Goal: Task Accomplishment & Management: Use online tool/utility

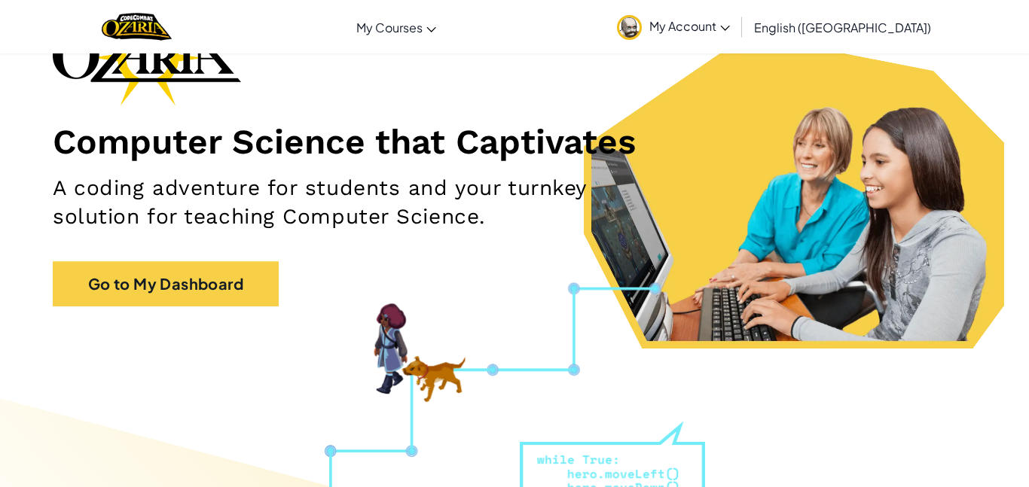
scroll to position [125, 0]
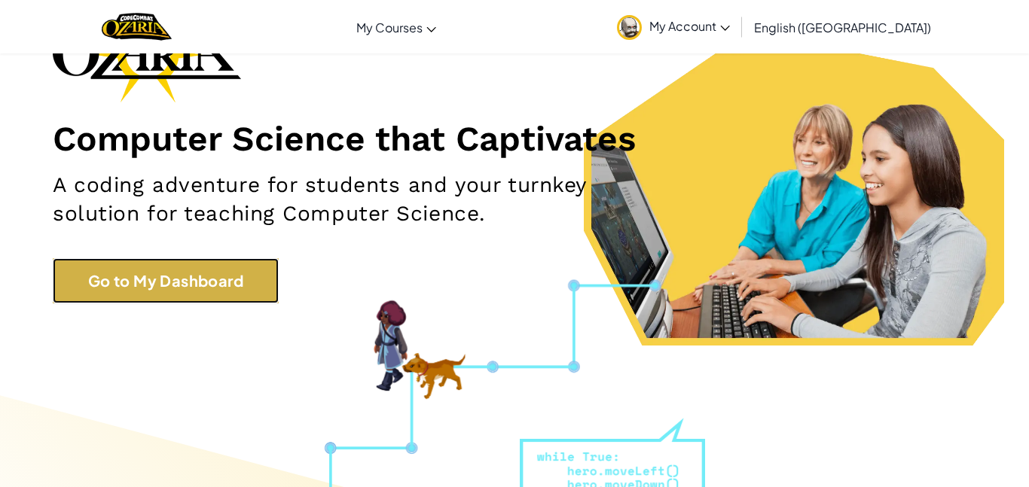
click at [251, 273] on link "Go to My Dashboard" at bounding box center [166, 280] width 226 height 45
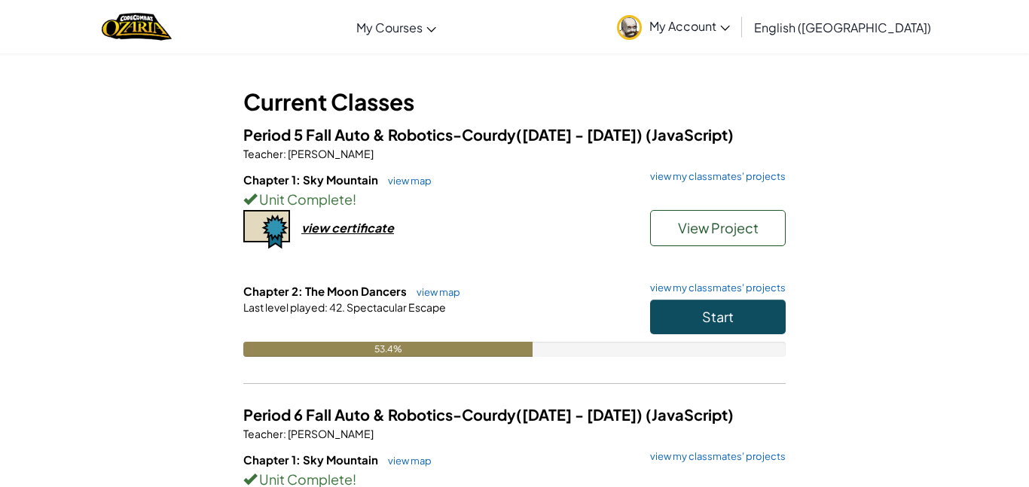
scroll to position [75, 0]
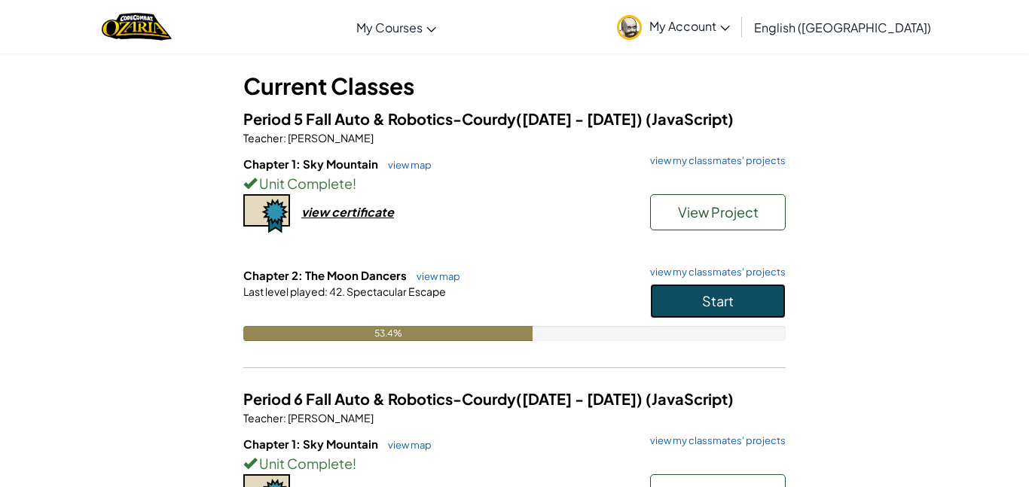
click at [749, 307] on button "Start" at bounding box center [718, 301] width 136 height 35
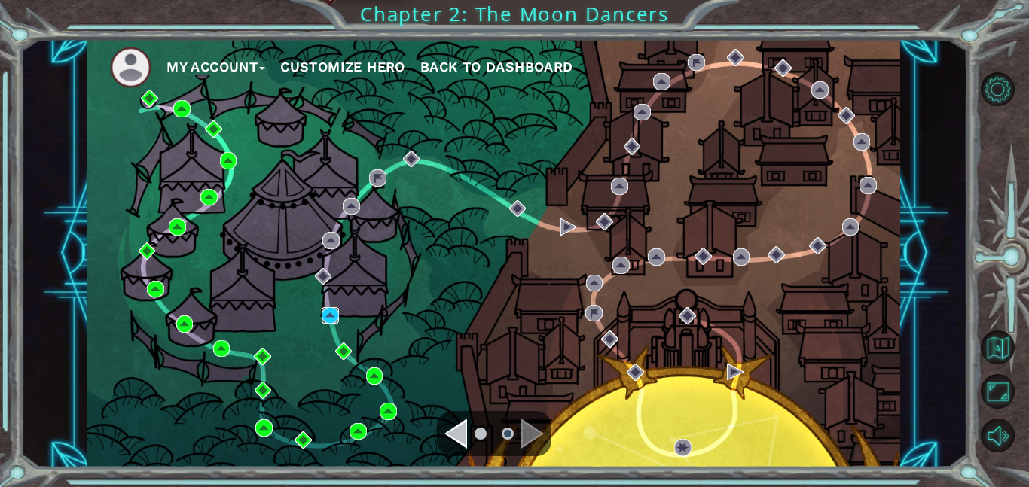
click at [328, 313] on img at bounding box center [330, 315] width 17 height 17
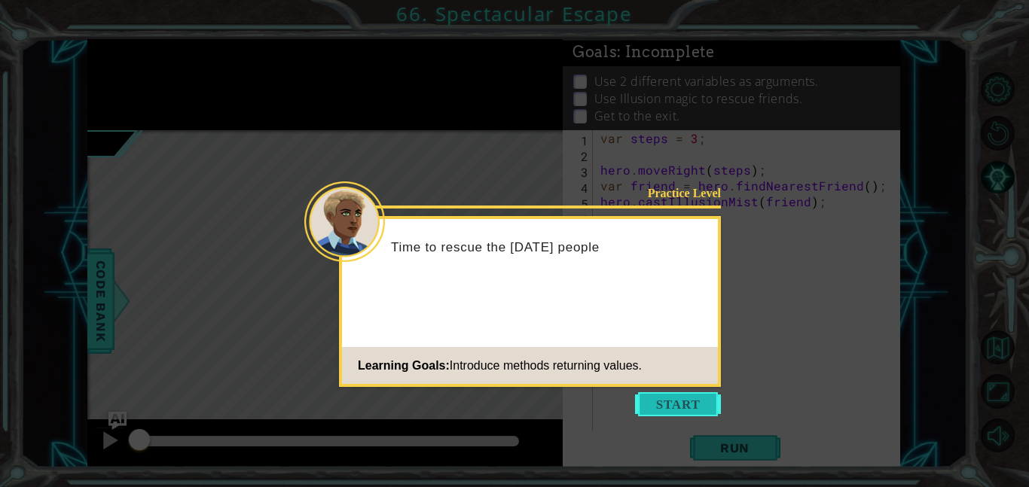
click at [702, 401] on button "Start" at bounding box center [678, 404] width 86 height 24
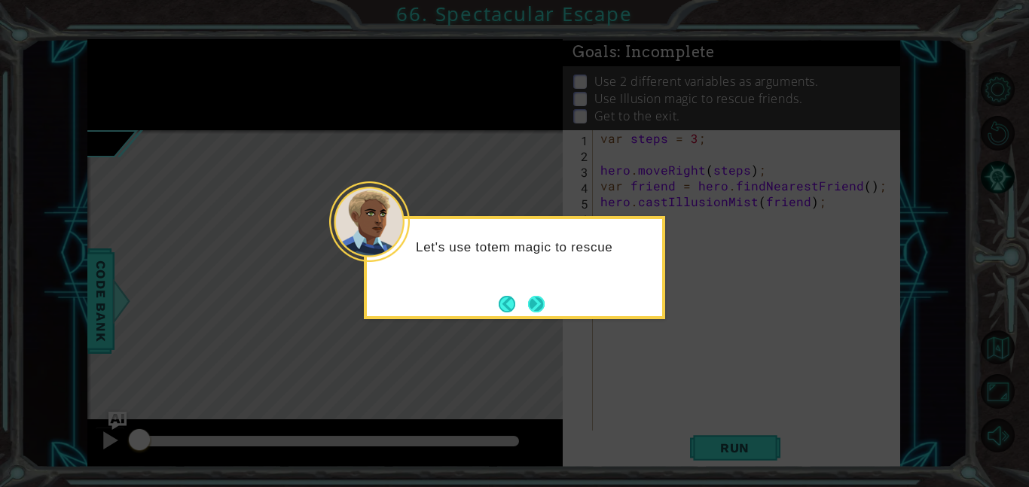
click at [532, 305] on button "Next" at bounding box center [536, 304] width 17 height 17
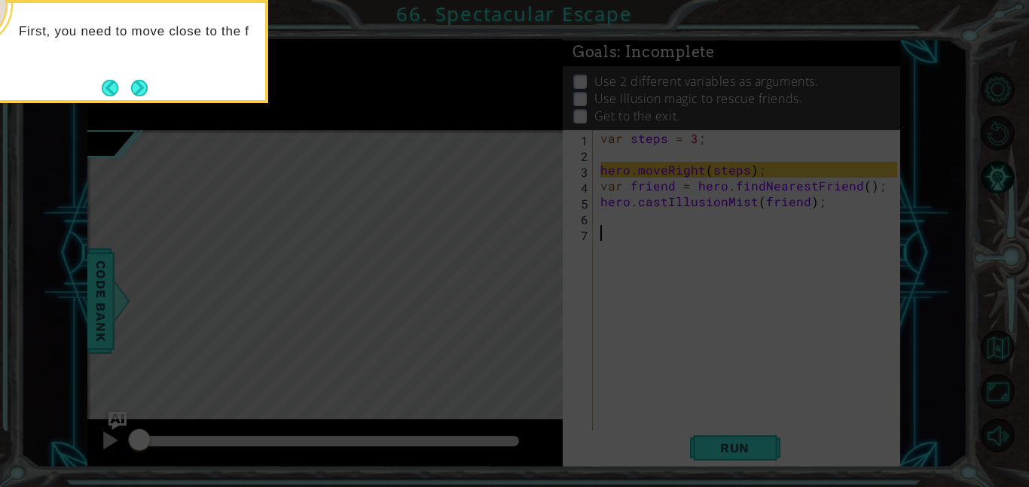
click at [148, 40] on p "First, you need to move close to the f" at bounding box center [137, 31] width 236 height 17
click at [142, 81] on button "Next" at bounding box center [139, 88] width 17 height 17
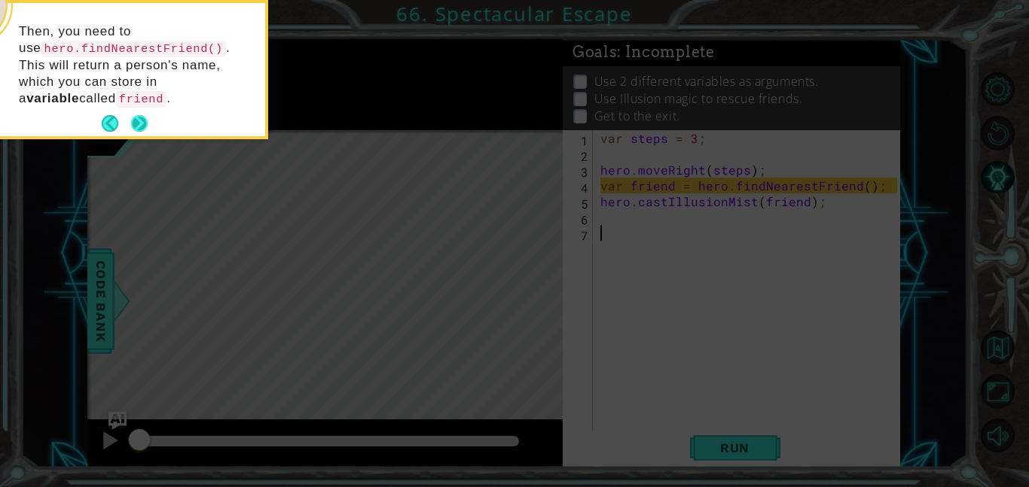
click at [142, 121] on button "Next" at bounding box center [139, 123] width 17 height 17
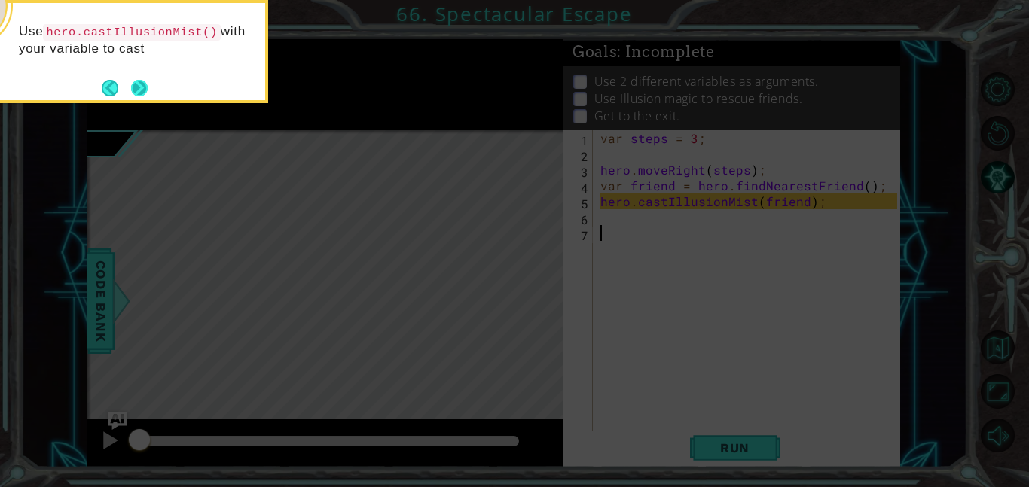
click at [143, 82] on button "Next" at bounding box center [139, 88] width 28 height 28
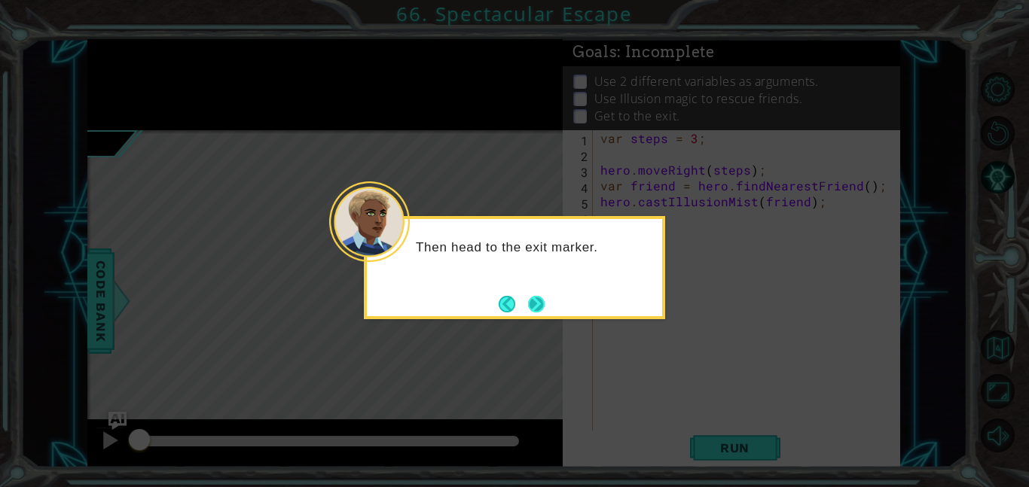
click at [545, 301] on div "Then head to the exit marker." at bounding box center [514, 267] width 301 height 103
click at [538, 306] on button "Next" at bounding box center [536, 304] width 17 height 17
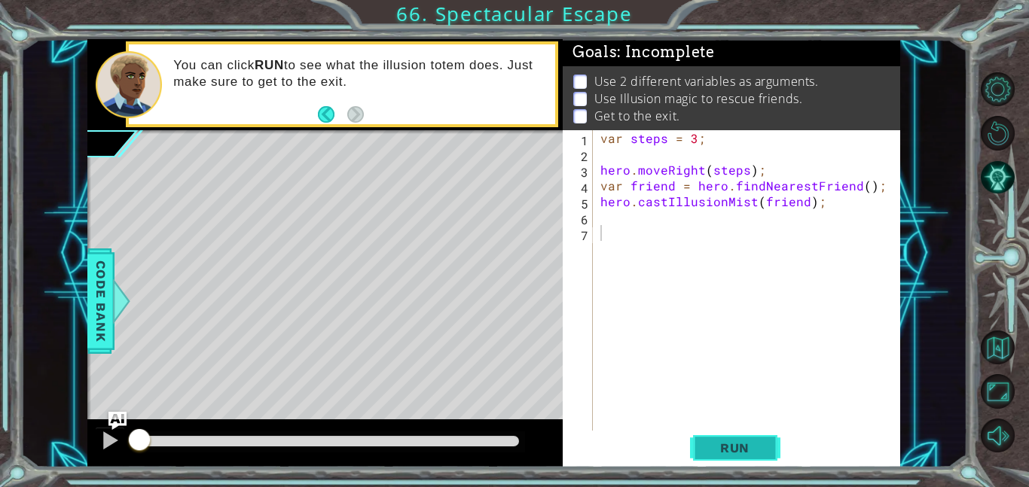
click at [729, 447] on span "Run" at bounding box center [734, 448] width 59 height 15
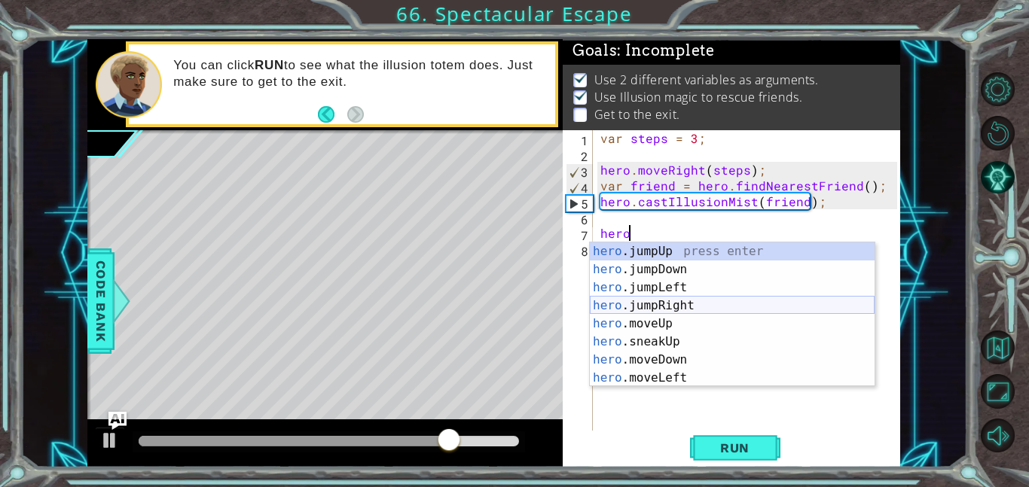
scroll to position [145, 0]
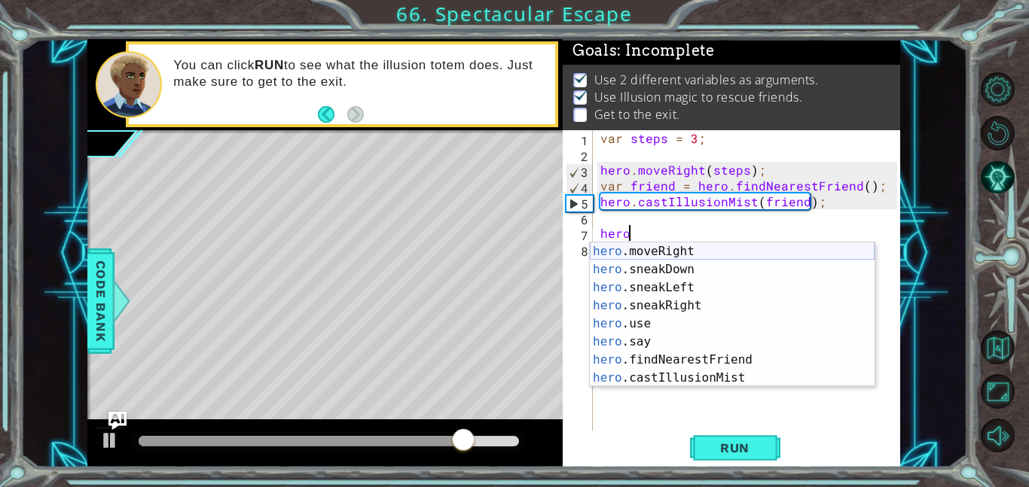
click at [699, 255] on div "hero .moveRight press enter hero .sneakDown press enter hero .sneakLeft press e…" at bounding box center [732, 333] width 285 height 181
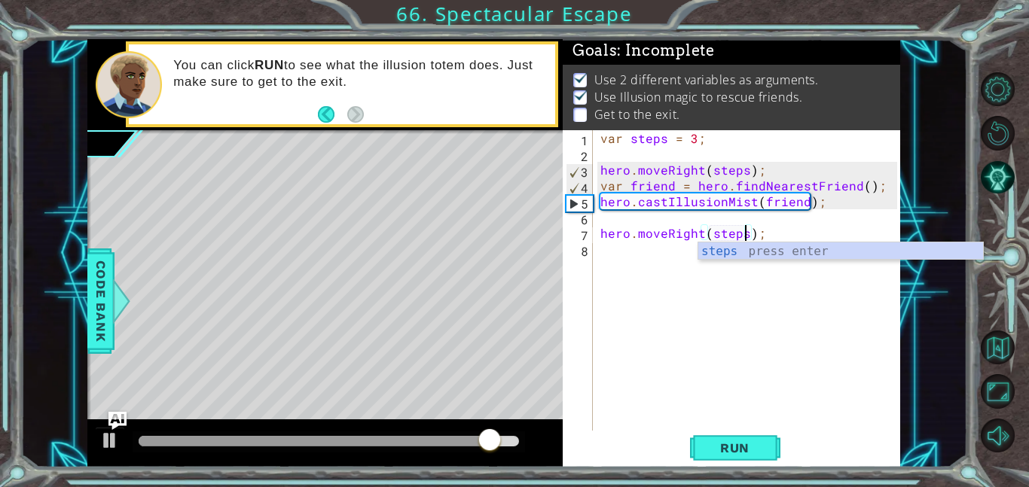
scroll to position [0, 9]
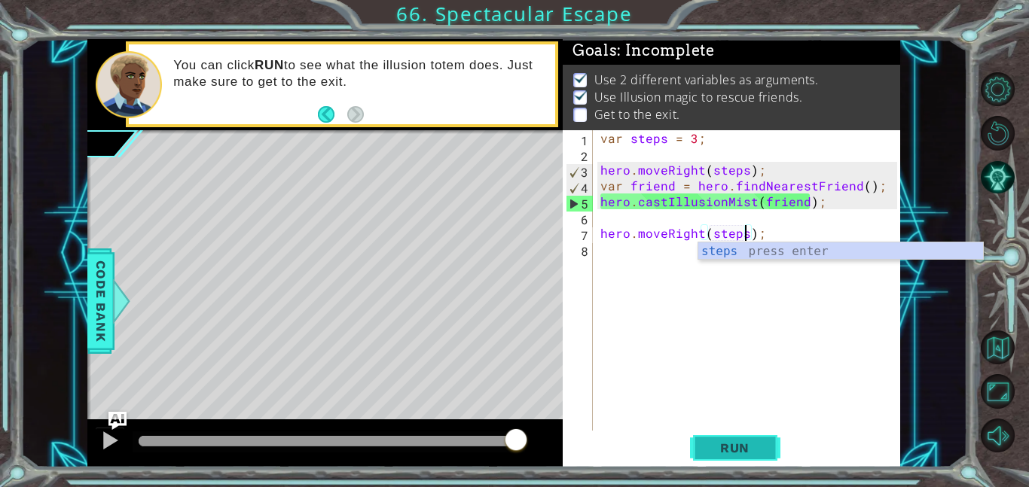
type textarea "hero.moveRight(steps);"
click at [732, 441] on span "Run" at bounding box center [734, 448] width 59 height 15
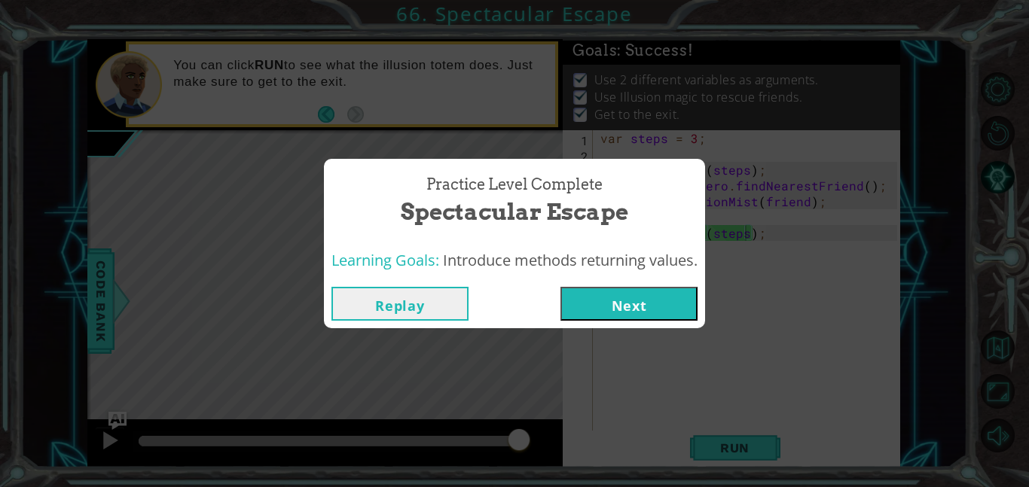
click at [649, 308] on button "Next" at bounding box center [628, 304] width 137 height 34
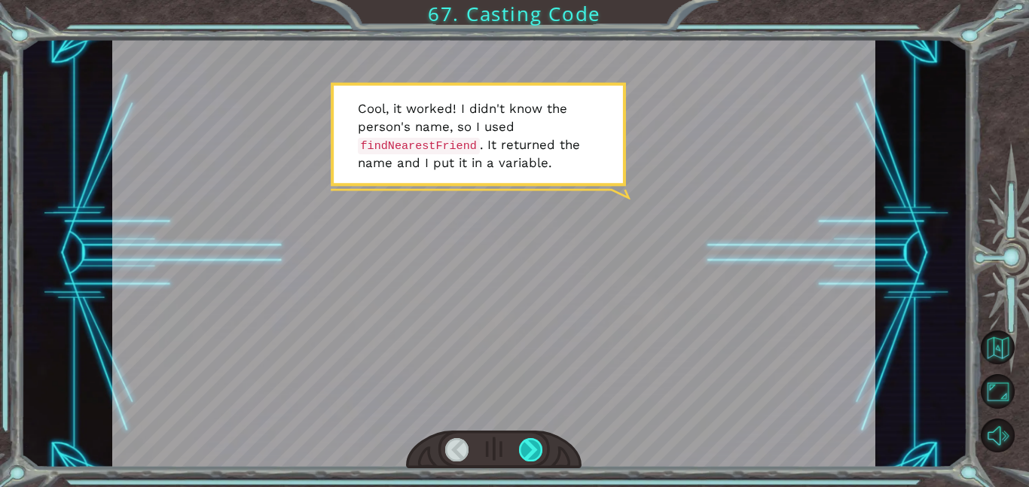
click at [527, 450] on div at bounding box center [531, 449] width 24 height 23
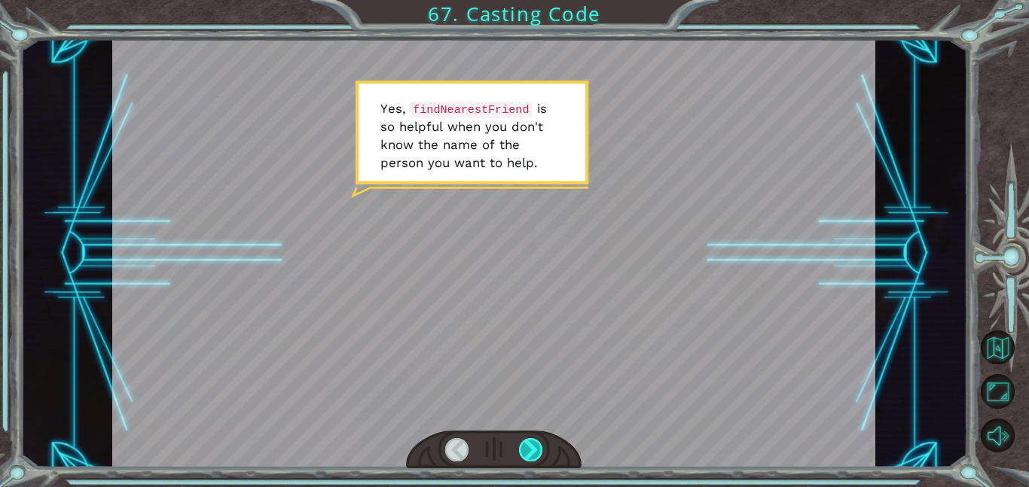
click at [527, 450] on div at bounding box center [531, 449] width 24 height 23
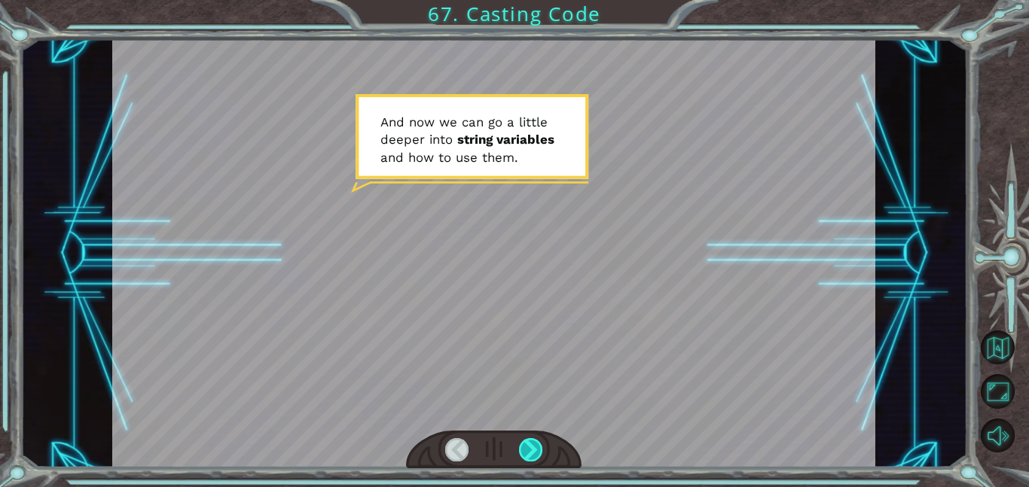
click at [527, 450] on div at bounding box center [531, 449] width 24 height 23
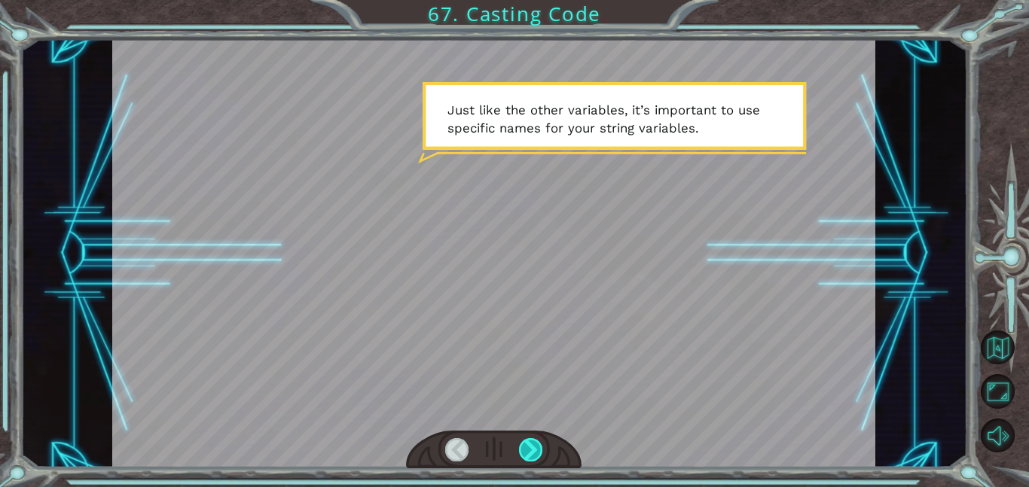
click at [527, 450] on div at bounding box center [531, 449] width 24 height 23
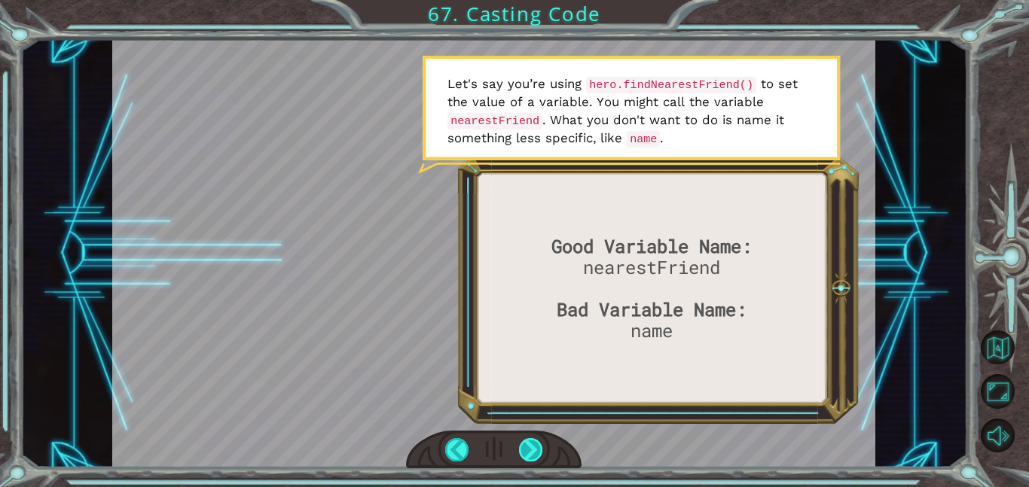
click at [531, 443] on div at bounding box center [531, 449] width 24 height 23
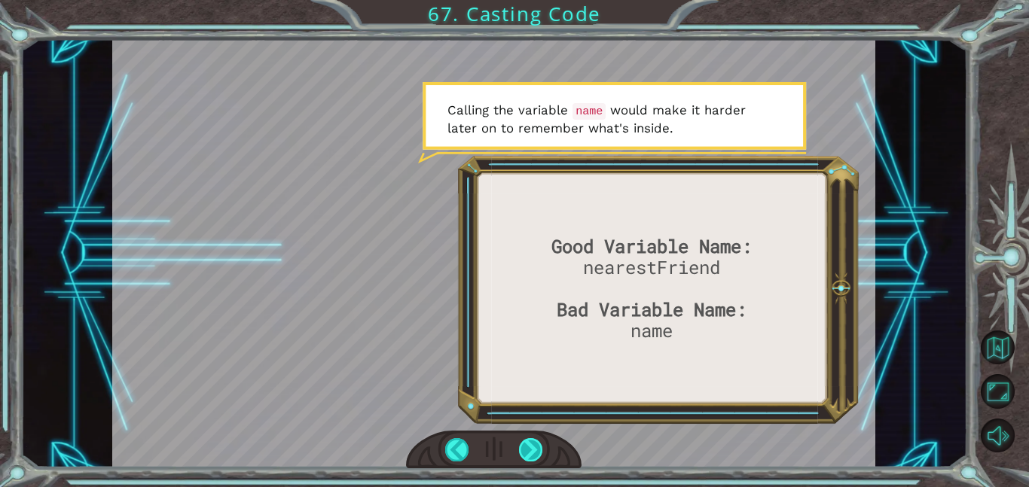
click at [529, 448] on div at bounding box center [531, 449] width 24 height 23
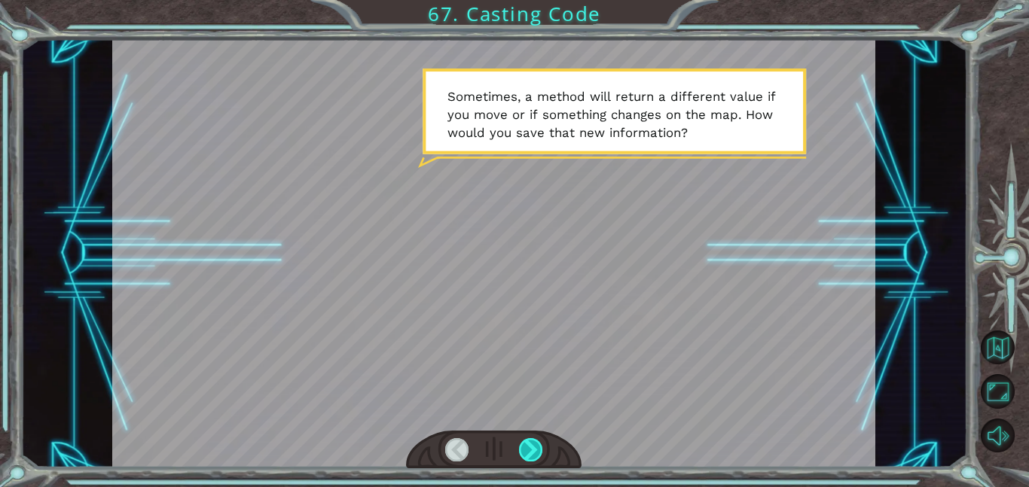
click at [529, 448] on div at bounding box center [531, 449] width 24 height 23
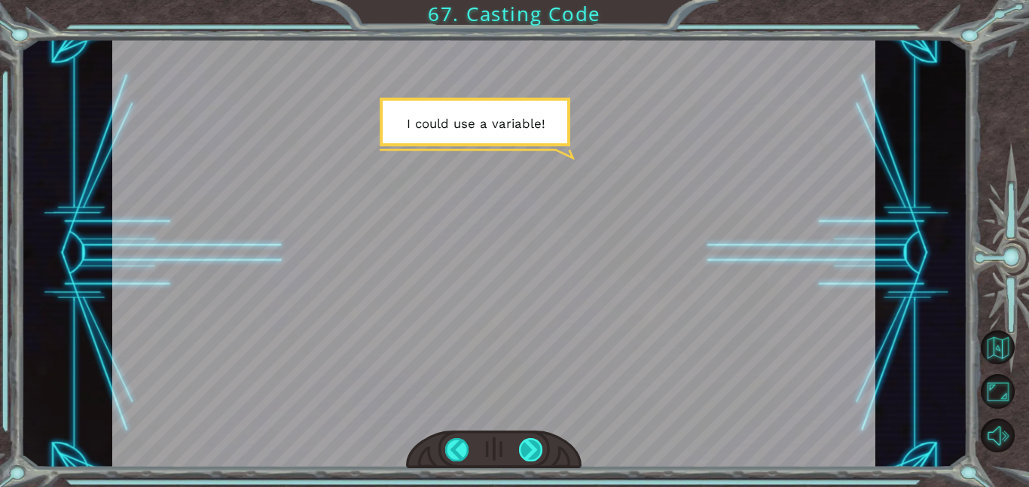
click at [529, 448] on div at bounding box center [531, 449] width 24 height 23
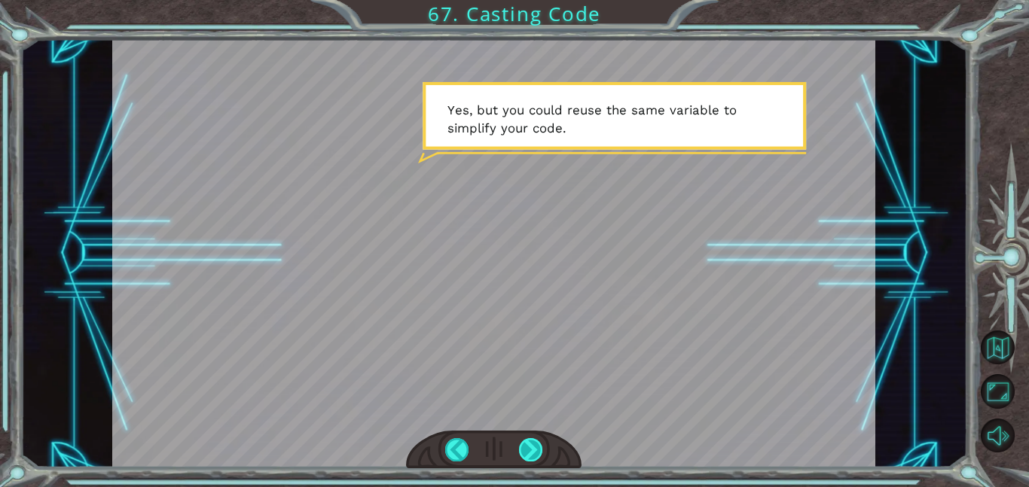
click at [529, 448] on div at bounding box center [531, 449] width 24 height 23
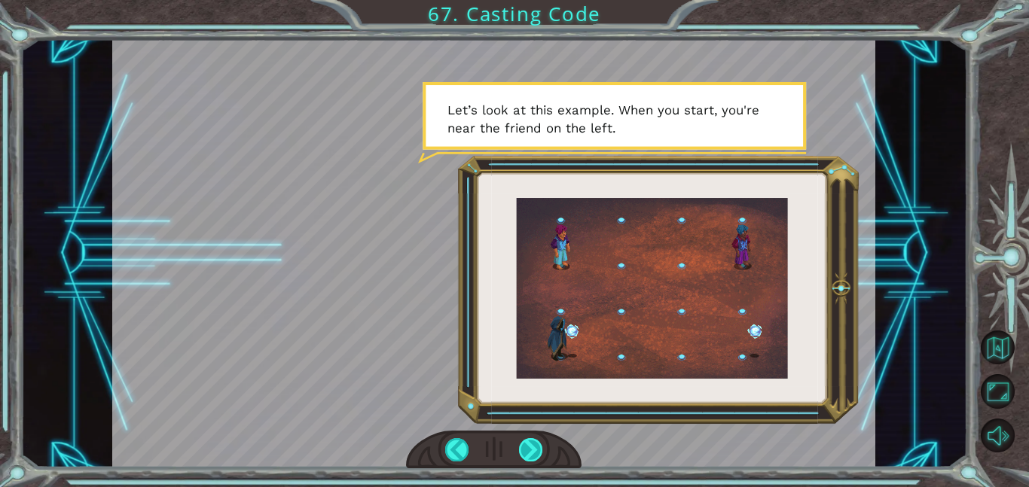
click at [528, 445] on div at bounding box center [531, 449] width 24 height 23
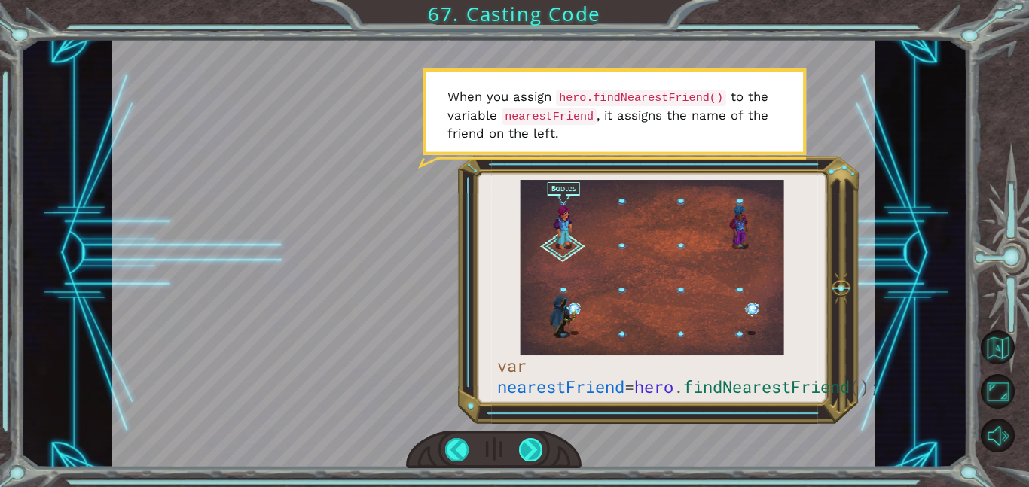
click at [528, 445] on div at bounding box center [531, 449] width 24 height 23
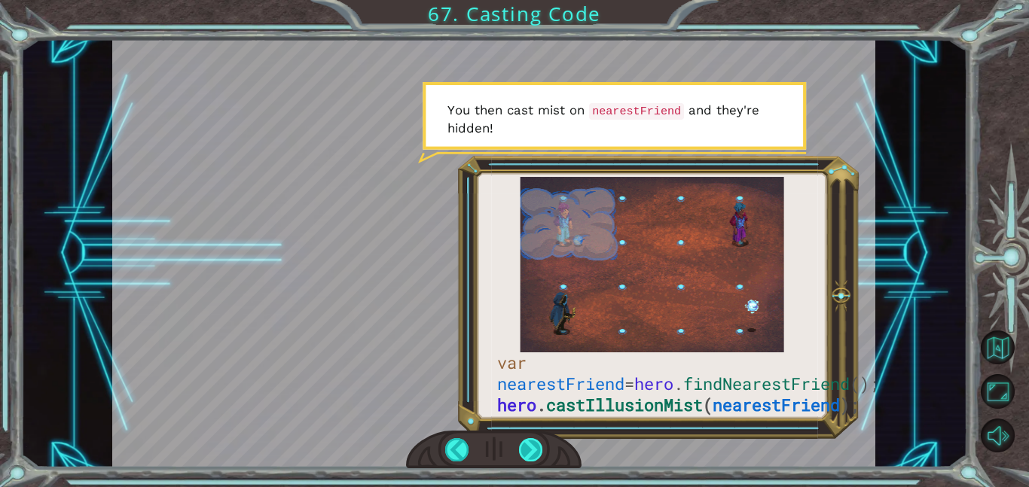
click at [528, 445] on div at bounding box center [531, 449] width 24 height 23
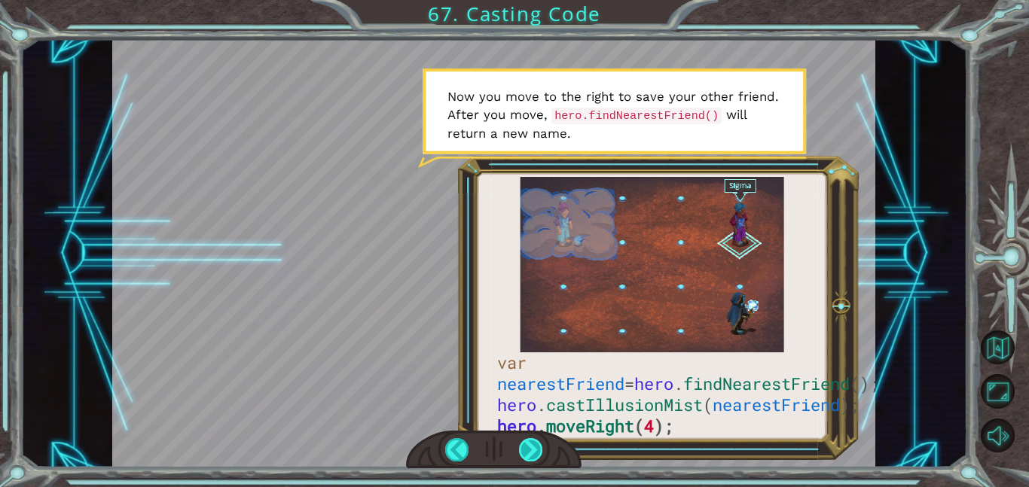
click at [526, 447] on div at bounding box center [531, 449] width 24 height 23
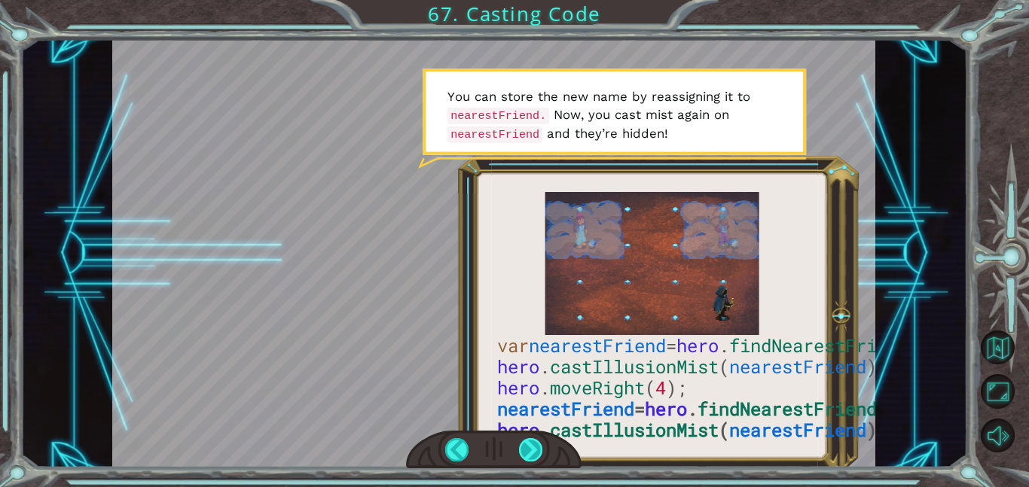
click at [520, 453] on div at bounding box center [531, 449] width 24 height 23
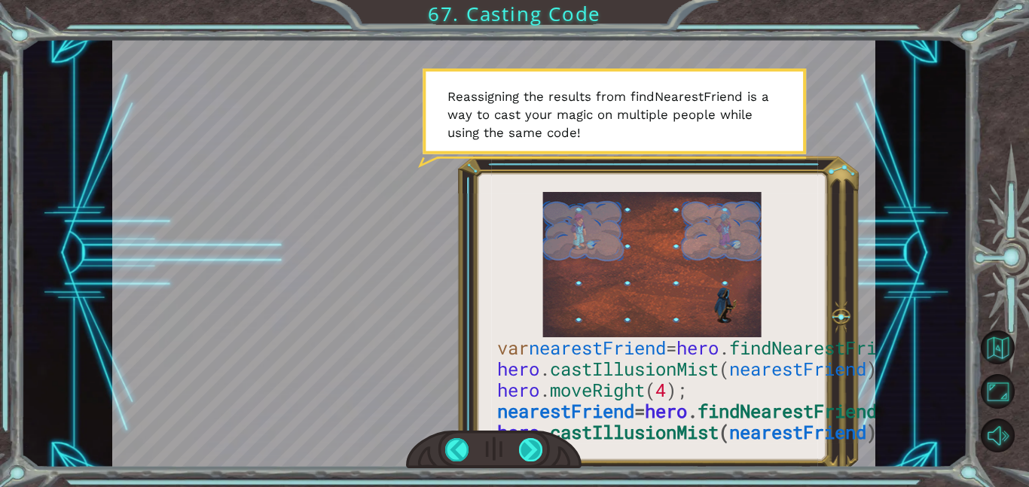
click at [520, 453] on div at bounding box center [531, 449] width 24 height 23
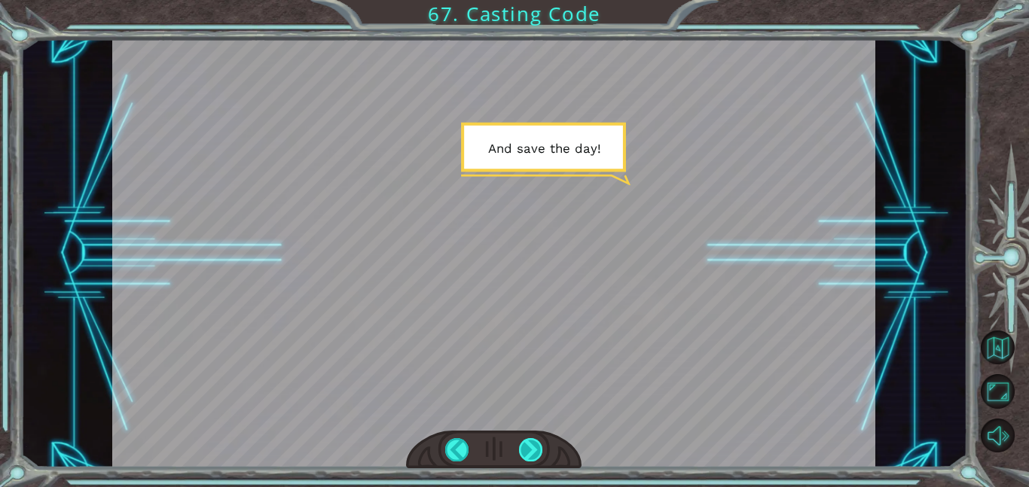
click at [520, 453] on div at bounding box center [531, 449] width 24 height 23
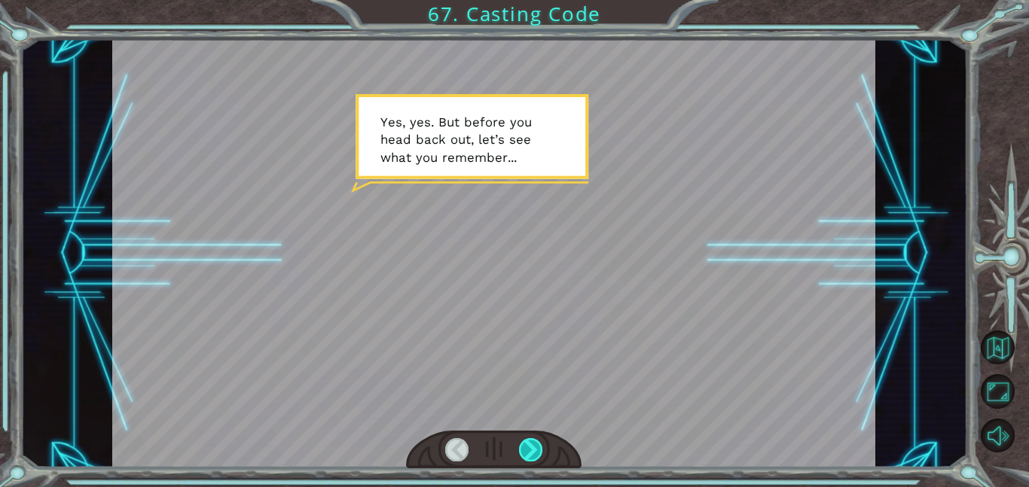
click at [520, 453] on div at bounding box center [531, 449] width 24 height 23
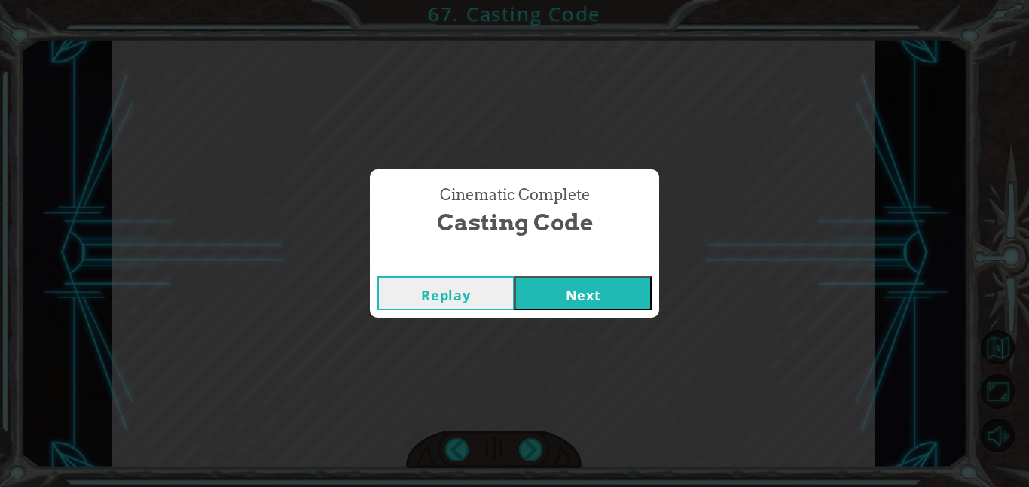
click at [592, 291] on button "Next" at bounding box center [582, 293] width 137 height 34
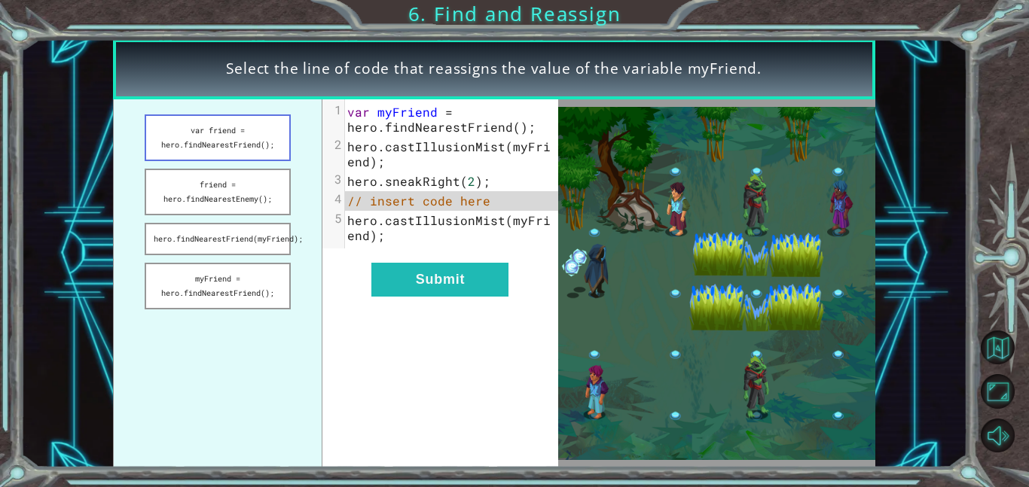
click at [236, 137] on button "var friend = hero.findNearestFriend();" at bounding box center [218, 137] width 146 height 47
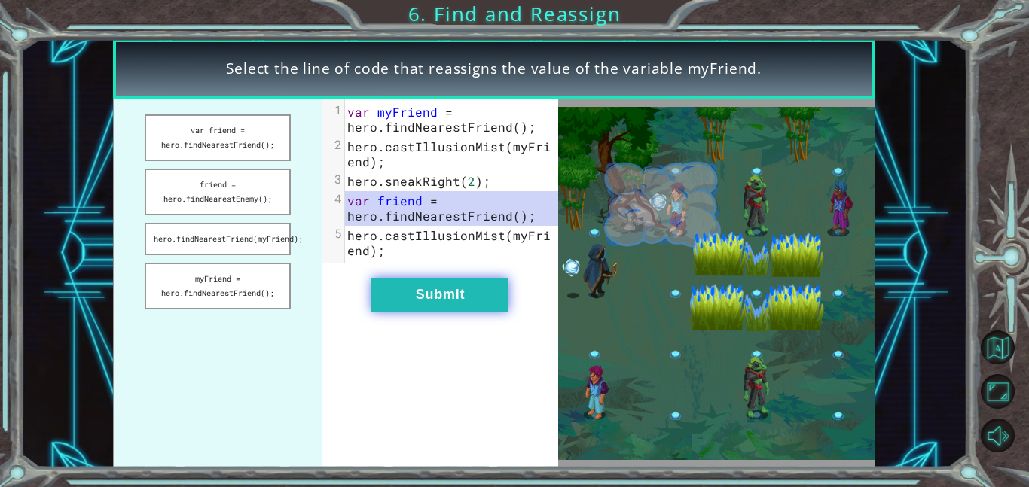
click at [433, 289] on button "Submit" at bounding box center [439, 295] width 137 height 34
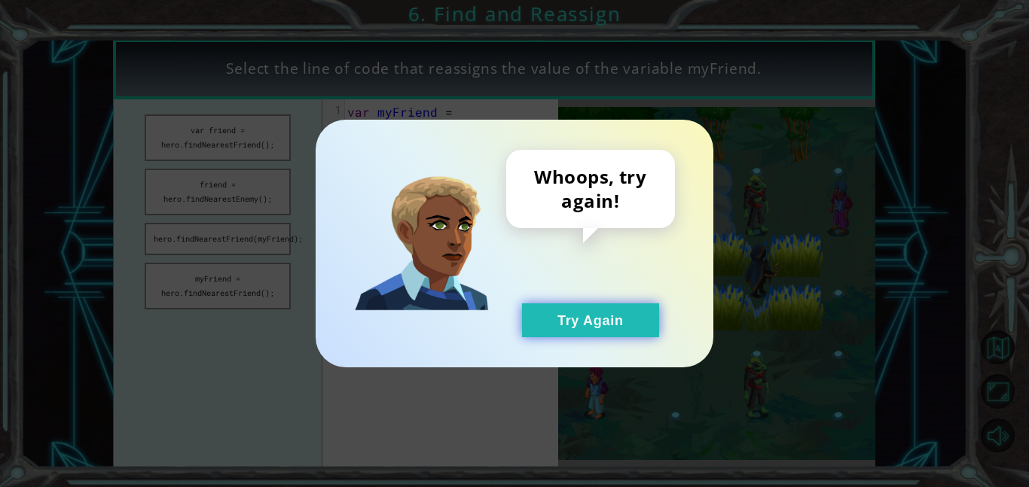
click at [615, 318] on button "Try Again" at bounding box center [590, 321] width 137 height 34
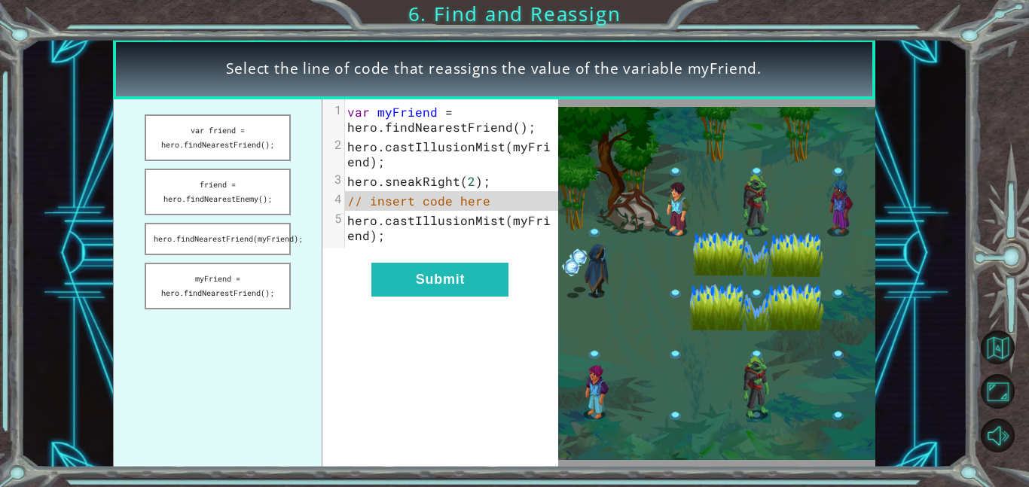
click at [396, 202] on span "// insert code here" at bounding box center [418, 201] width 143 height 16
click at [182, 304] on button "myFriend = hero.findNearestFriend();" at bounding box center [218, 286] width 146 height 47
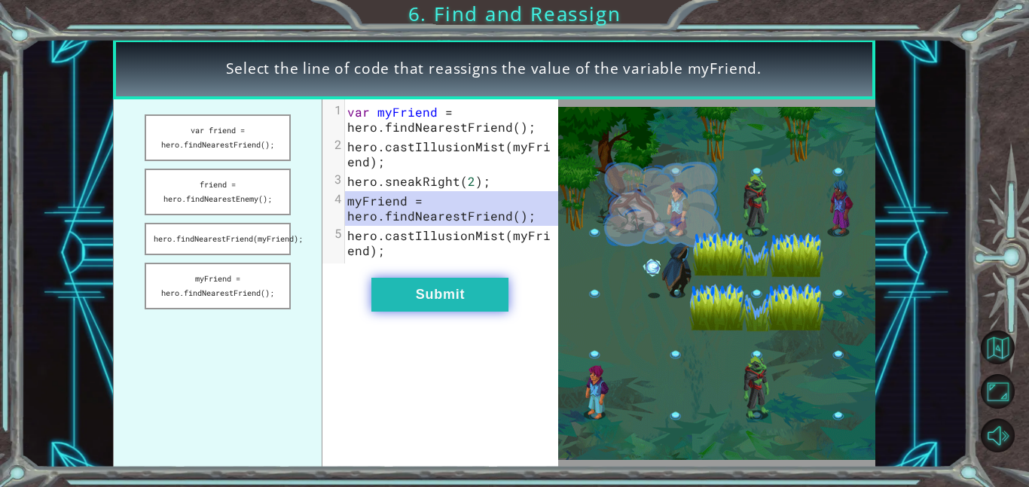
click at [432, 290] on button "Submit" at bounding box center [439, 295] width 137 height 34
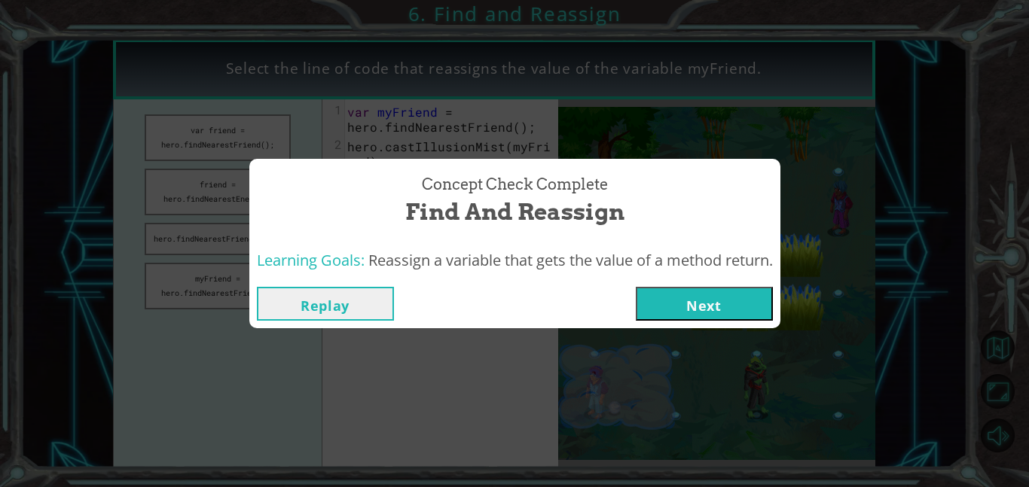
click at [688, 319] on button "Next" at bounding box center [704, 304] width 137 height 34
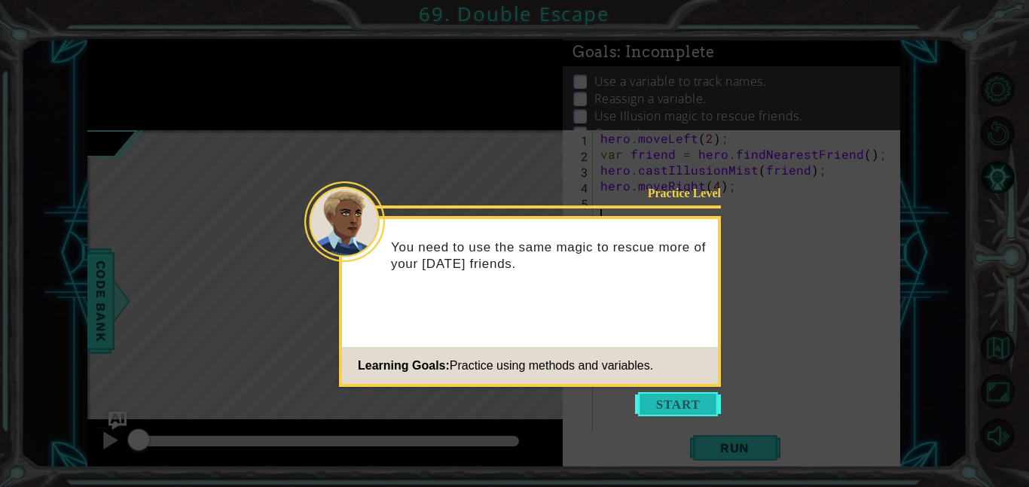
click at [675, 404] on button "Start" at bounding box center [678, 404] width 86 height 24
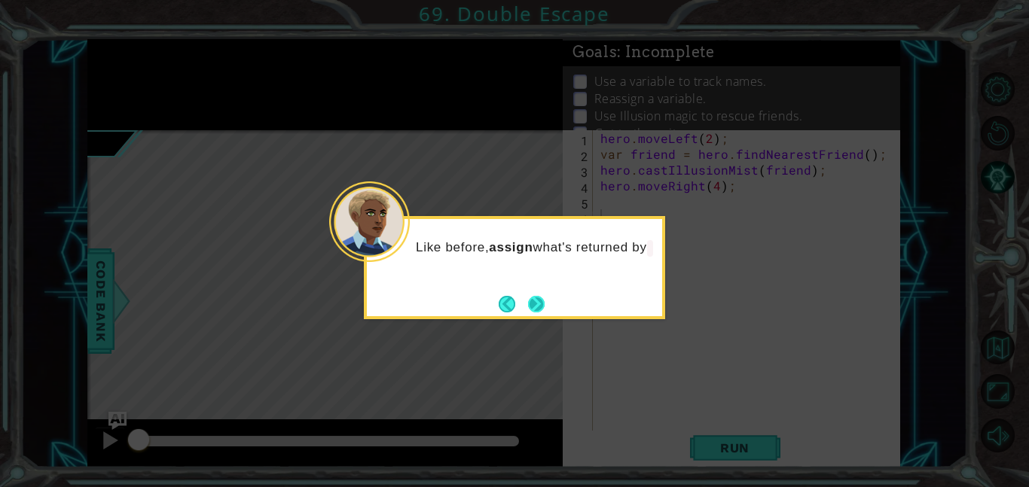
click at [541, 296] on button "Next" at bounding box center [536, 304] width 17 height 17
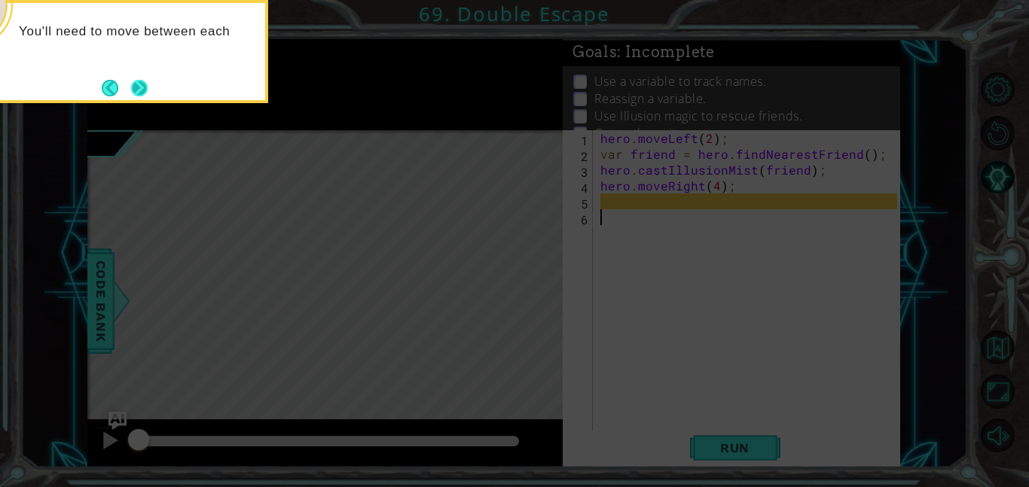
click at [139, 82] on button "Next" at bounding box center [139, 88] width 17 height 17
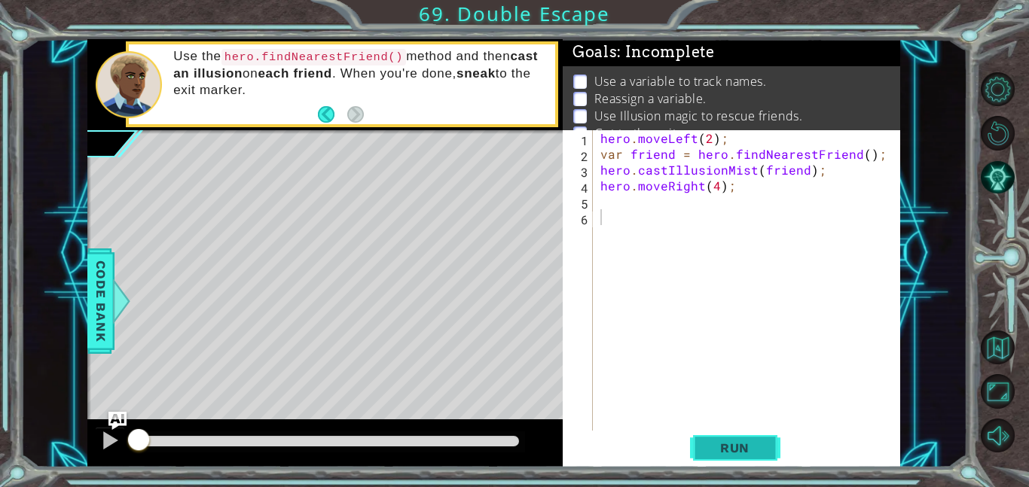
click at [703, 439] on button "Run" at bounding box center [735, 448] width 90 height 34
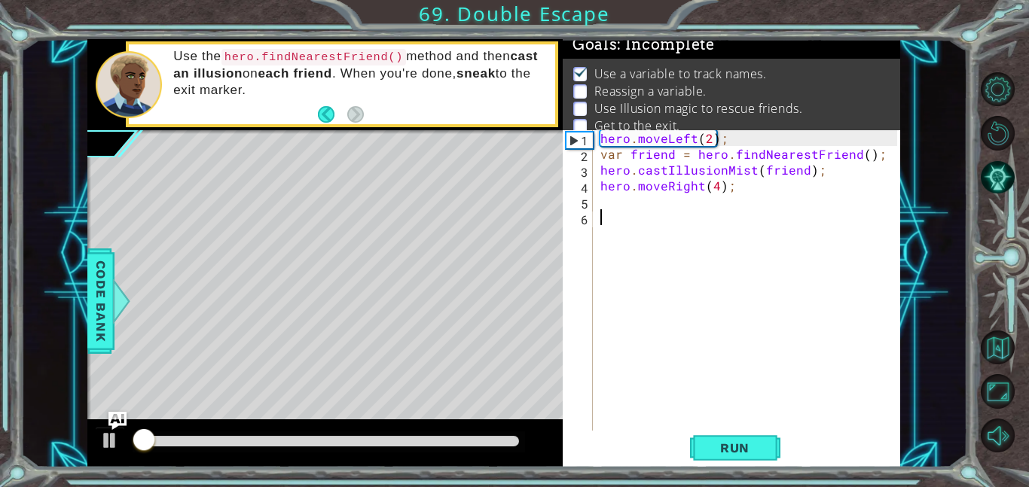
scroll to position [10, 0]
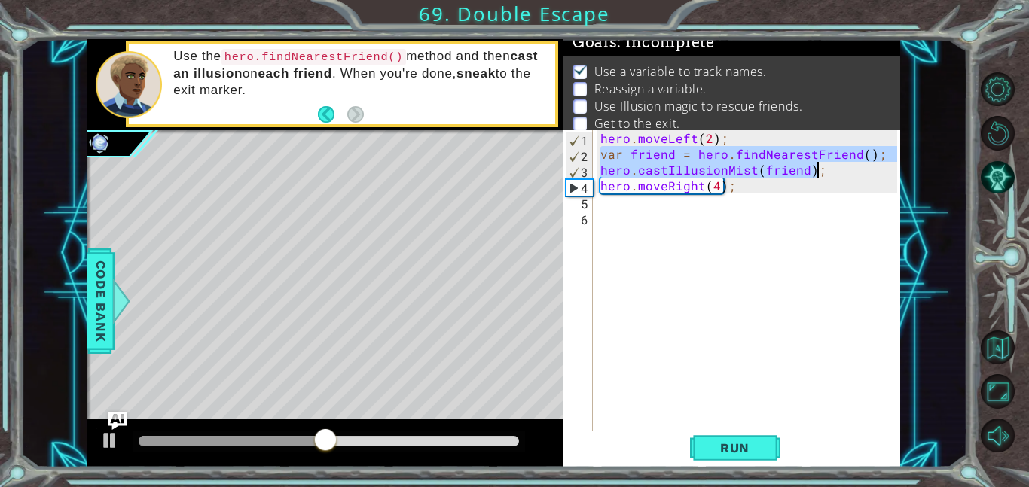
drag, startPoint x: 599, startPoint y: 154, endPoint x: 829, endPoint y: 171, distance: 231.0
click at [829, 171] on div "hero . moveLeft ( 2 ) ; var friend = hero . findNearestFriend ( ) ; hero . cast…" at bounding box center [750, 296] width 307 height 332
type textarea "var friend = hero.findNearestFriend(); hero.castIllusionMist(friend);"
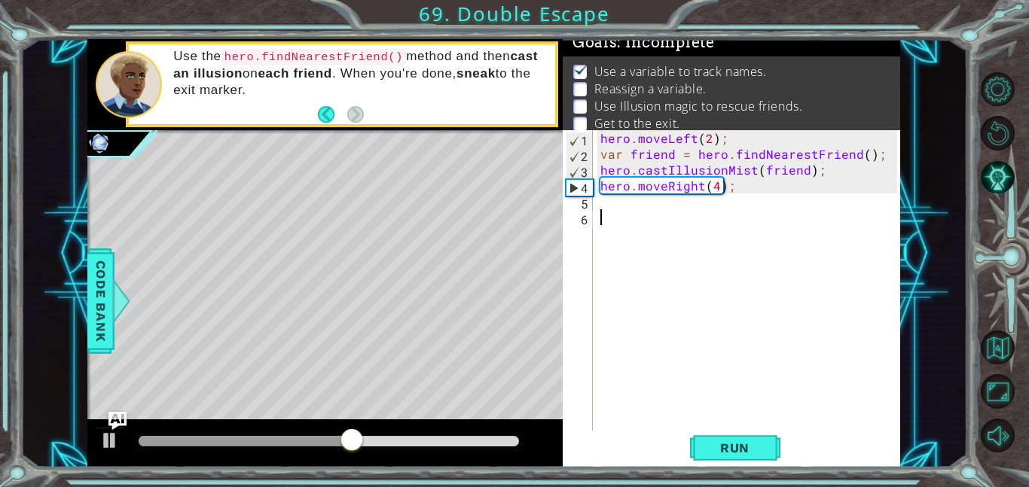
click at [624, 211] on div "hero . moveLeft ( 2 ) ; var friend = hero . findNearestFriend ( ) ; hero . cast…" at bounding box center [750, 296] width 307 height 332
paste textarea "hero.castIllusionMist(friend);"
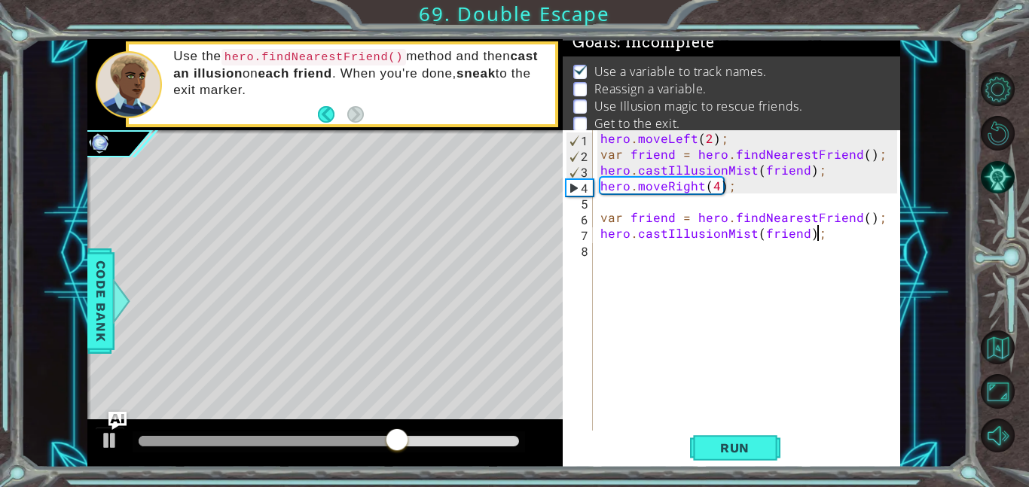
click at [623, 219] on div "hero . moveLeft ( 2 ) ; var friend = hero . findNearestFriend ( ) ; hero . cast…" at bounding box center [750, 296] width 307 height 332
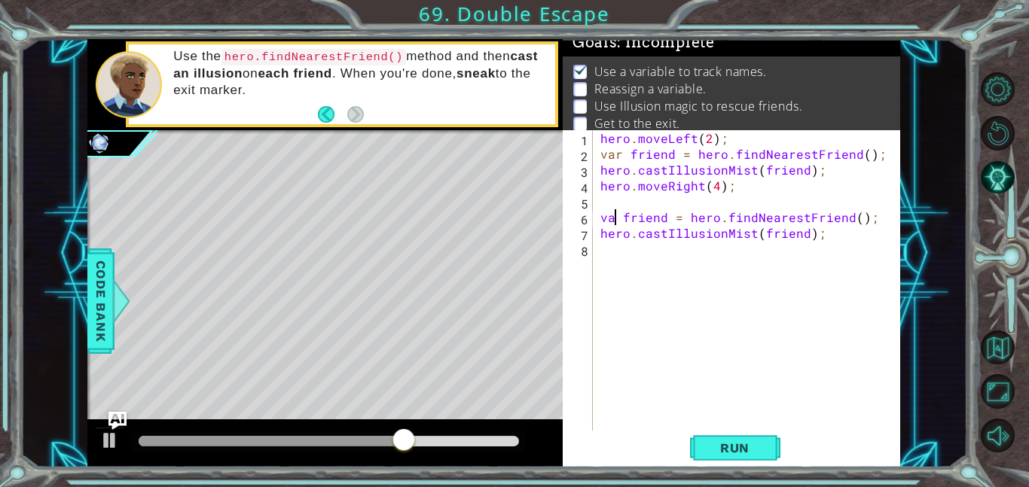
type textarea "friend = hero.findNearestFriend();"
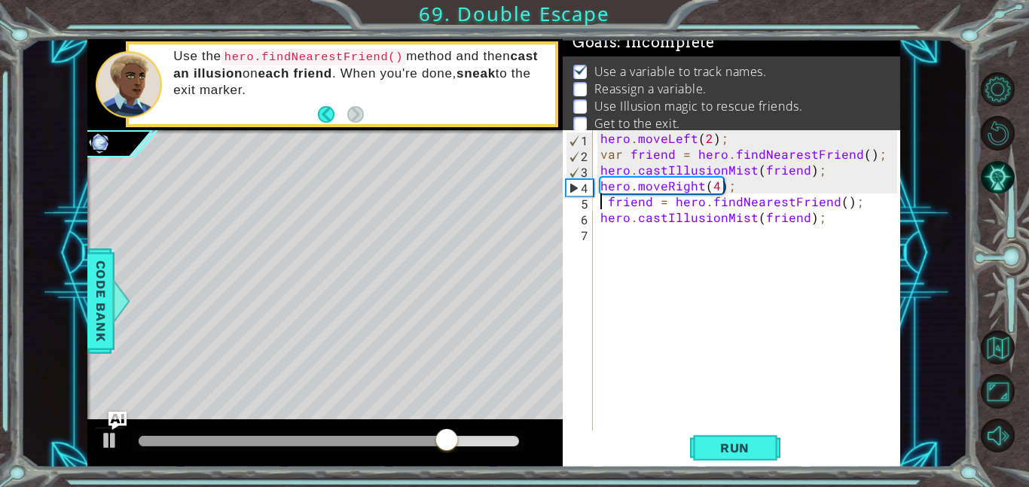
click at [602, 241] on div "hero . moveLeft ( 2 ) ; var friend = hero . findNearestFriend ( ) ; hero . cast…" at bounding box center [750, 296] width 307 height 332
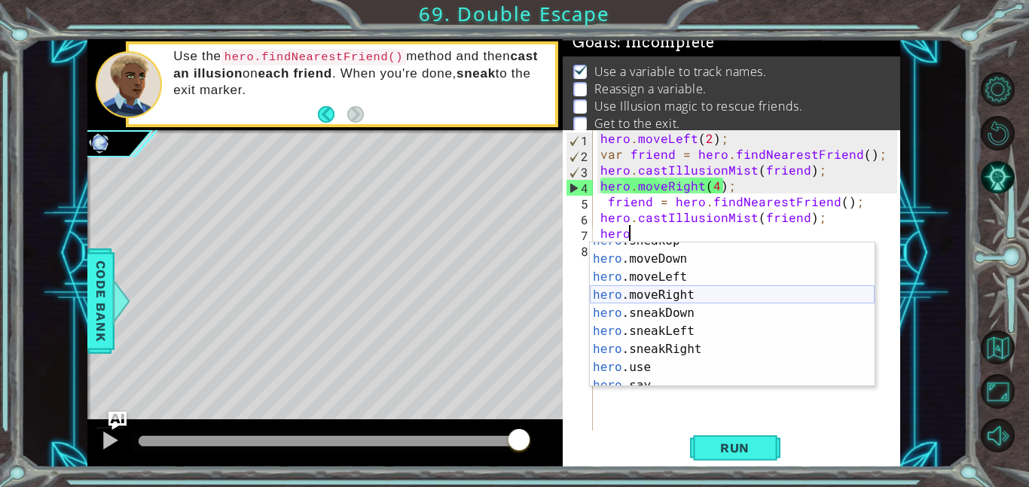
scroll to position [121, 0]
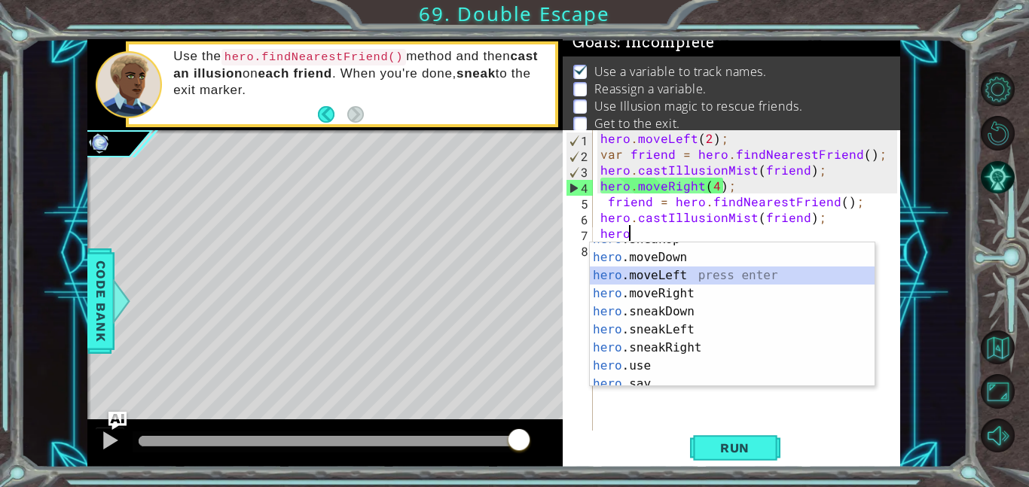
click at [682, 273] on div "hero .sneakUp press enter hero .moveDown press enter hero .moveLeft press enter…" at bounding box center [732, 320] width 285 height 181
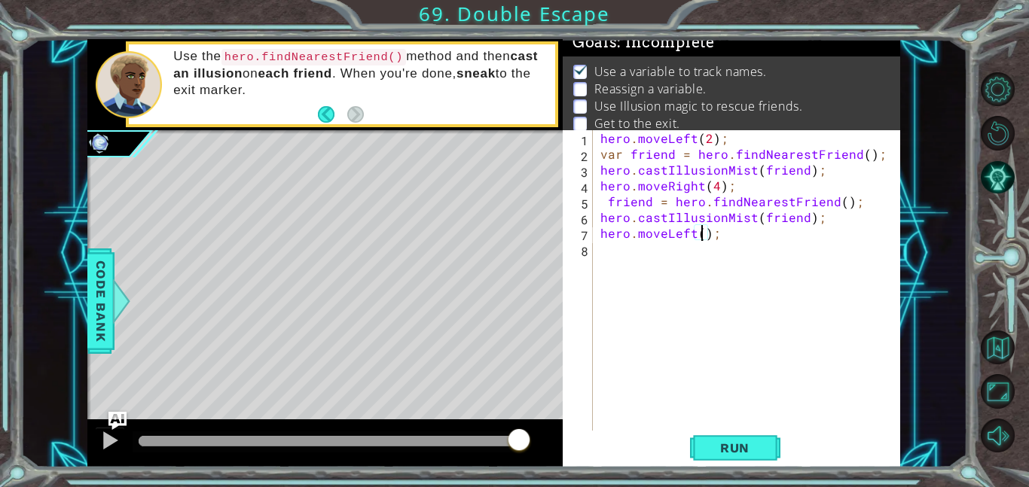
type textarea "hero.moveLeft(2);"
click at [610, 252] on div "hero . moveLeft ( 2 ) ; var friend = hero . findNearestFriend ( ) ; hero . cast…" at bounding box center [750, 296] width 307 height 332
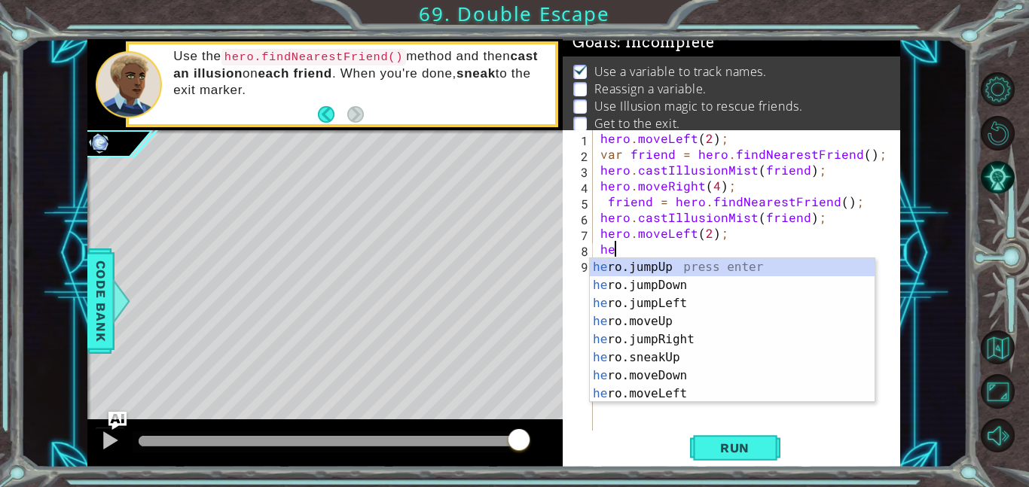
scroll to position [0, 0]
type textarea "hero"
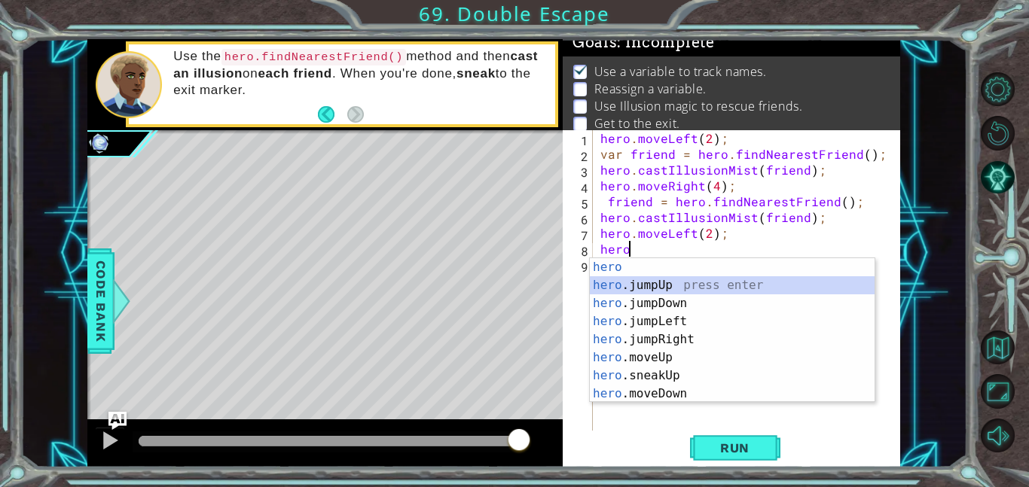
click at [635, 286] on div "hero press enter hero .jumpUp press enter hero .jumpDown press enter hero .jump…" at bounding box center [732, 348] width 285 height 181
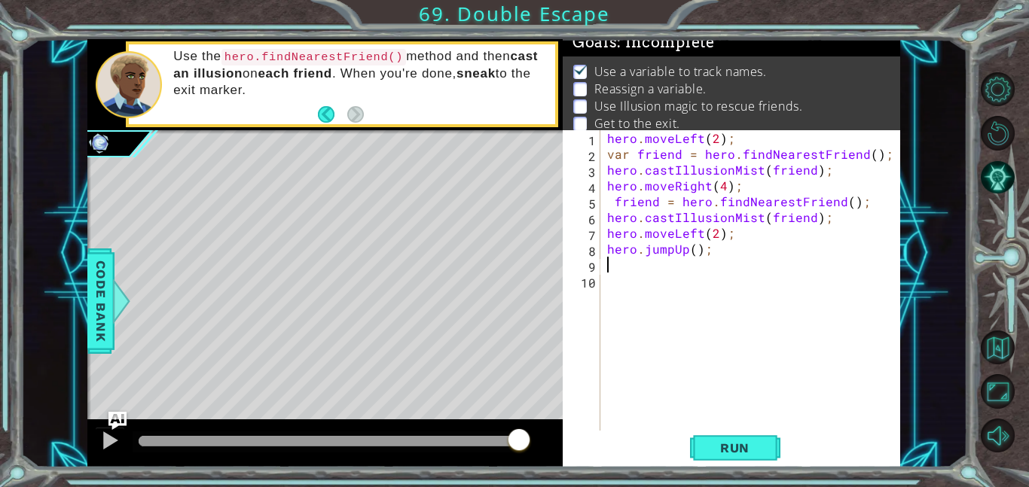
click at [691, 255] on div "hero . moveLeft ( 2 ) ; var friend = hero . findNearestFriend ( ) ; hero . cast…" at bounding box center [754, 296] width 300 height 332
type textarea "hero.jumpUp(2);"
click at [713, 452] on span "Run" at bounding box center [734, 448] width 59 height 15
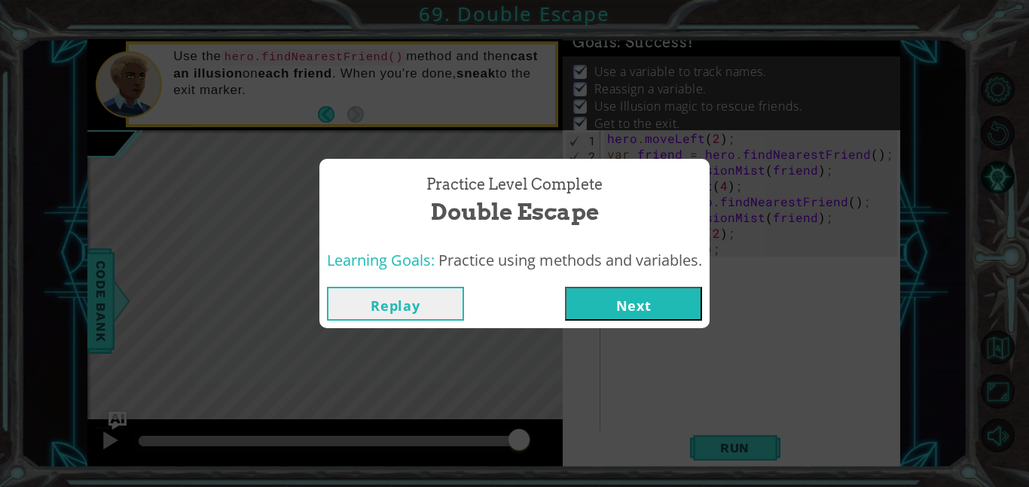
click at [633, 300] on button "Next" at bounding box center [633, 304] width 137 height 34
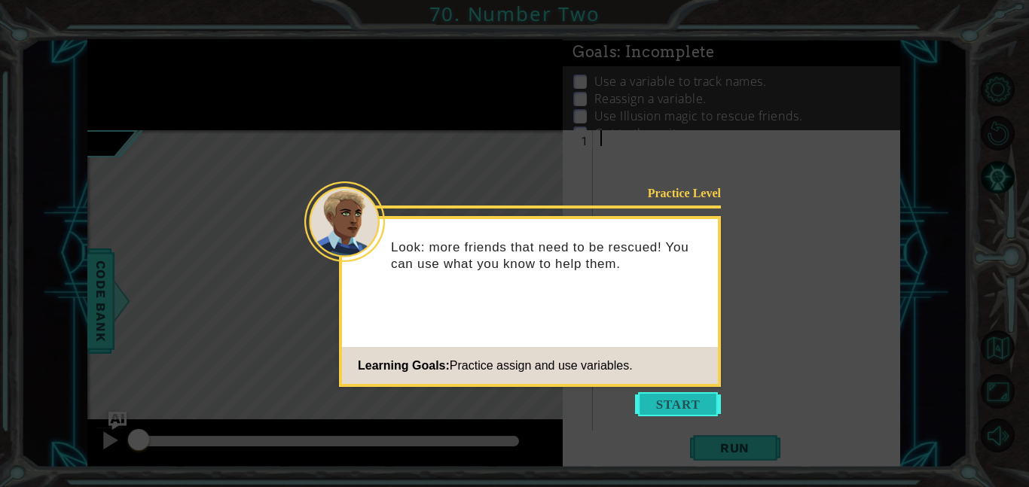
click at [688, 399] on button "Start" at bounding box center [678, 404] width 86 height 24
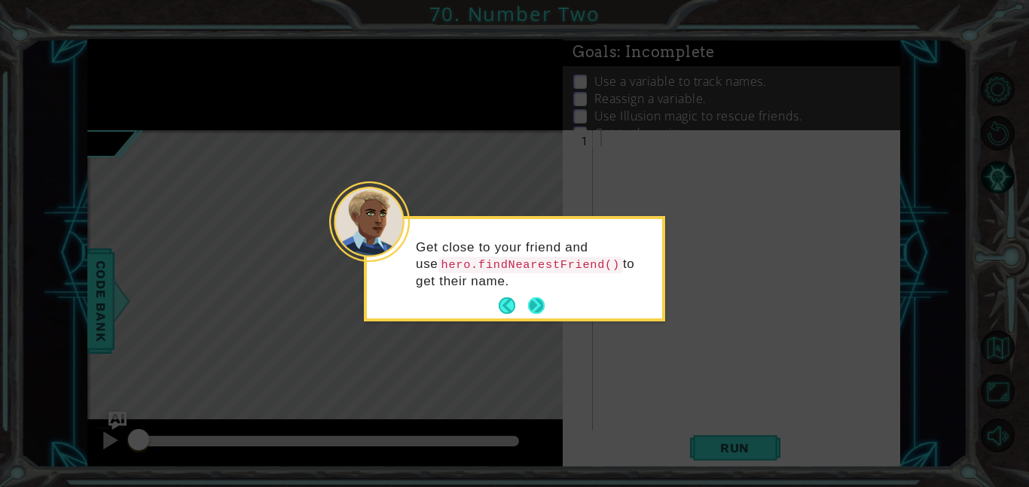
click at [539, 299] on button "Next" at bounding box center [536, 305] width 17 height 17
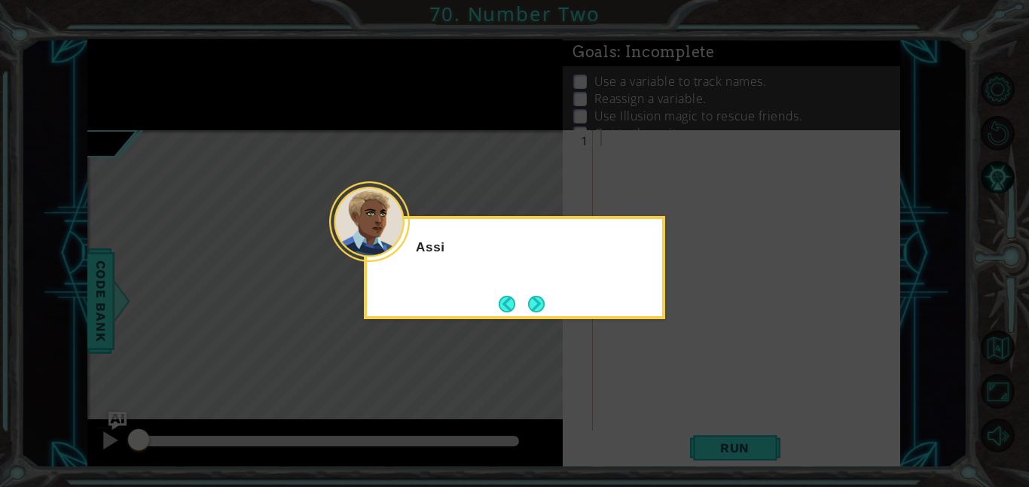
click at [539, 299] on button "Next" at bounding box center [536, 304] width 17 height 17
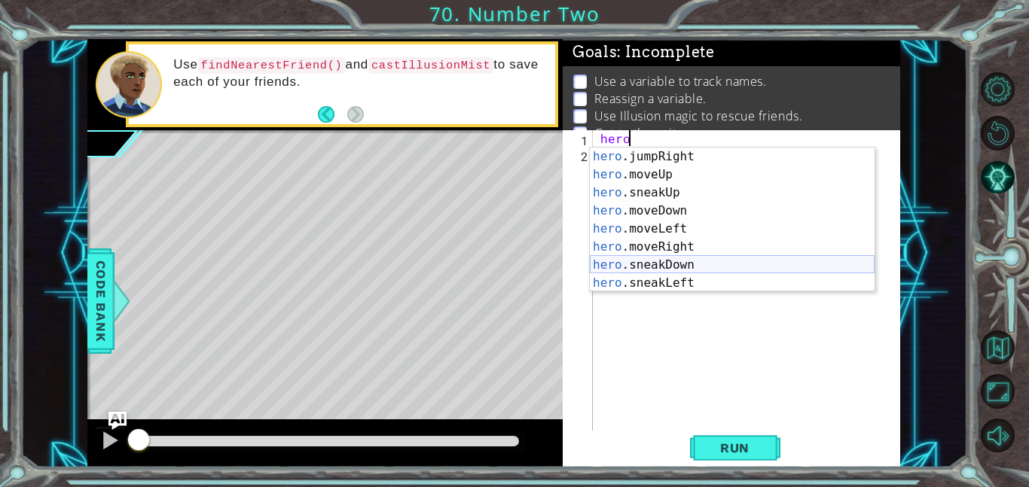
scroll to position [59, 0]
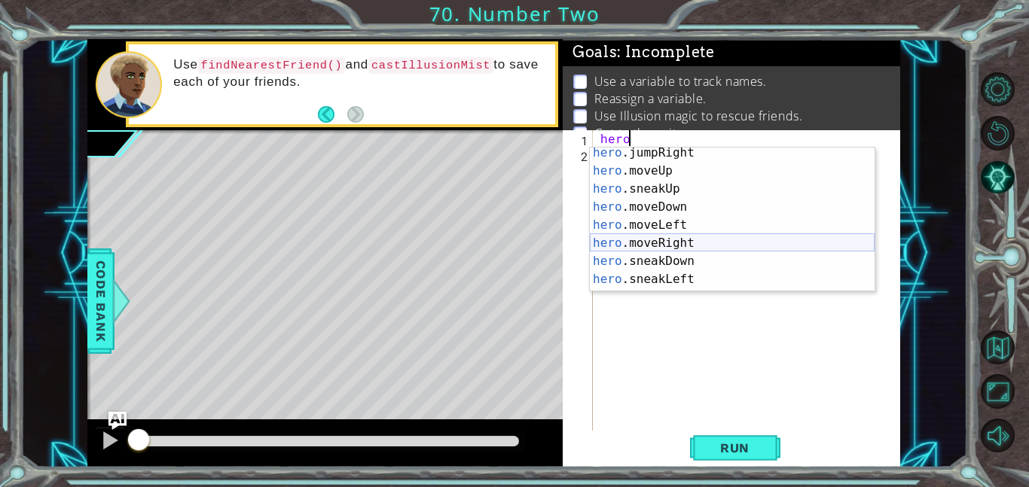
click at [639, 237] on div "hero .jumpRight press enter hero .moveUp press enter hero .sneakUp press enter …" at bounding box center [732, 234] width 285 height 181
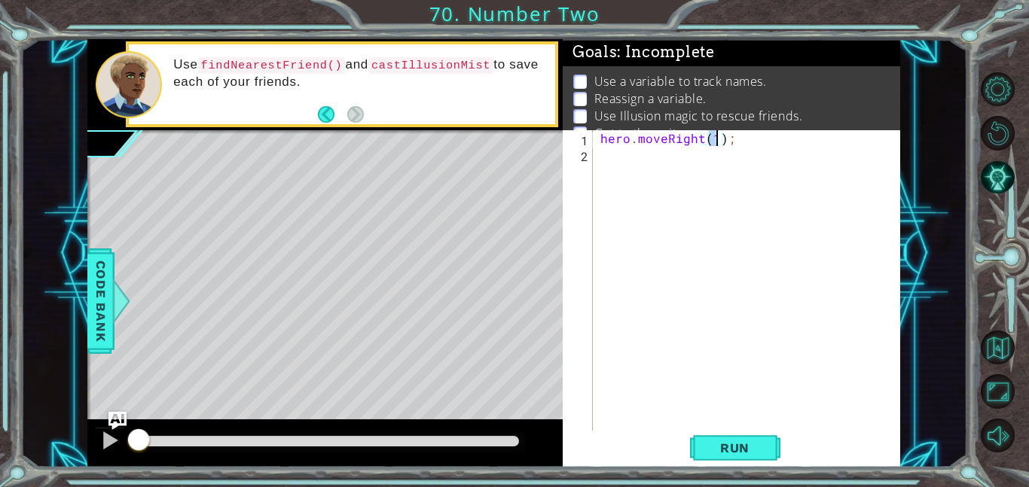
type textarea "hero.moveRight(2);"
click at [611, 157] on div "hero . moveRight ( 2 ) ;" at bounding box center [750, 296] width 307 height 332
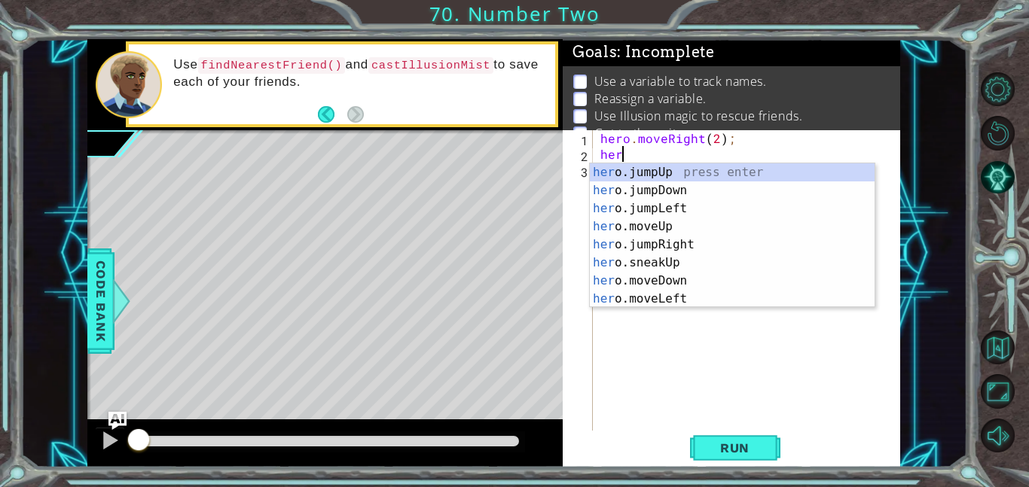
type textarea "hero"
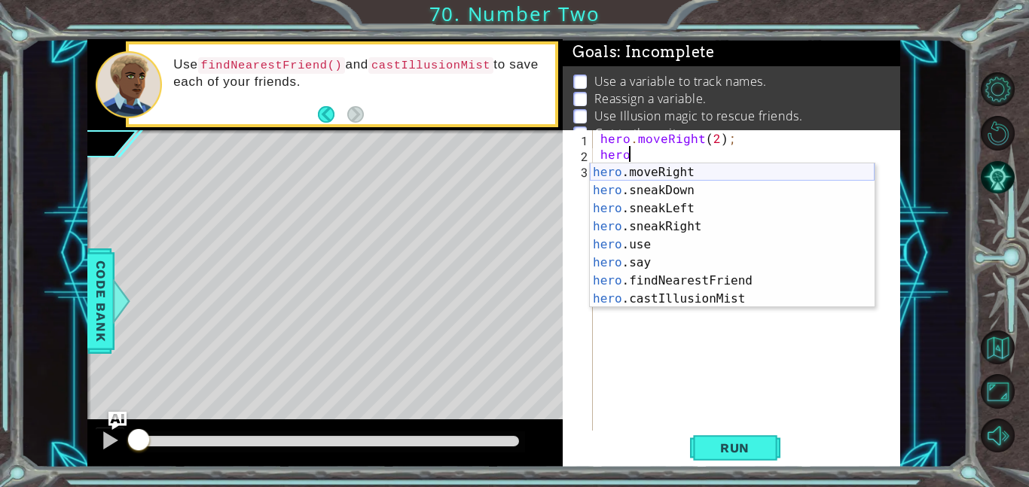
scroll to position [145, 0]
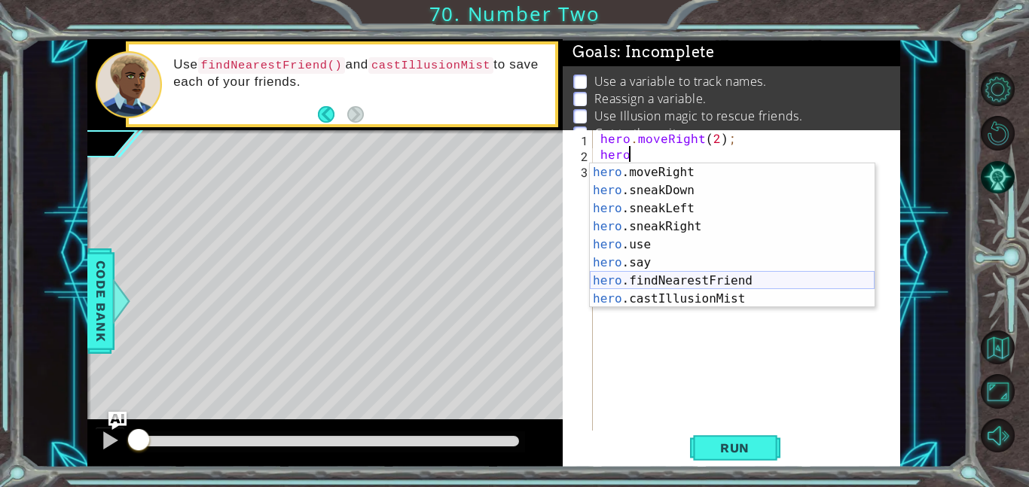
click at [700, 282] on div "hero .moveRight press enter hero .sneakDown press enter hero .sneakLeft press e…" at bounding box center [732, 253] width 285 height 181
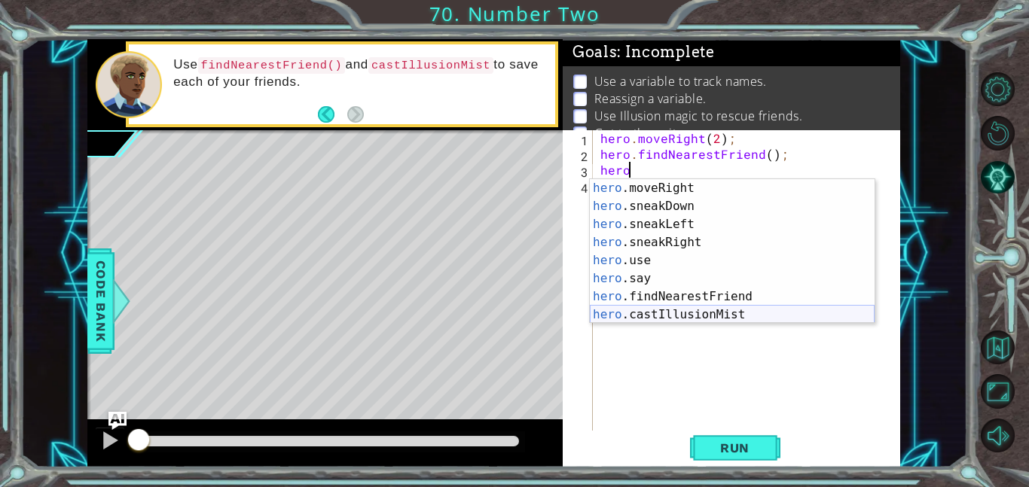
click at [654, 310] on div "hero .moveRight press enter hero .sneakDown press enter hero .sneakLeft press e…" at bounding box center [732, 269] width 285 height 181
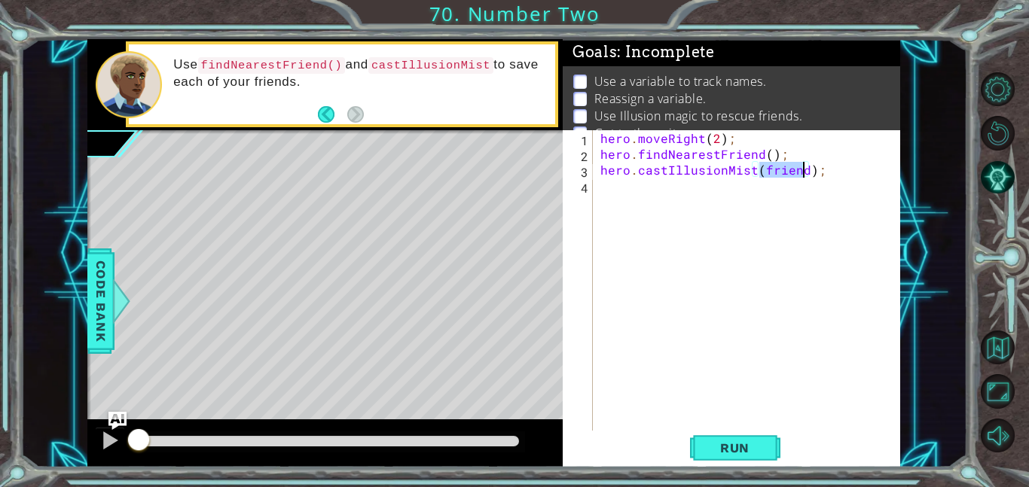
click at [731, 143] on div "hero . moveRight ( 2 ) ; hero . findNearestFriend ( ) ; hero . castIllusionMist…" at bounding box center [750, 296] width 307 height 332
type textarea "hero.moveRight(2);"
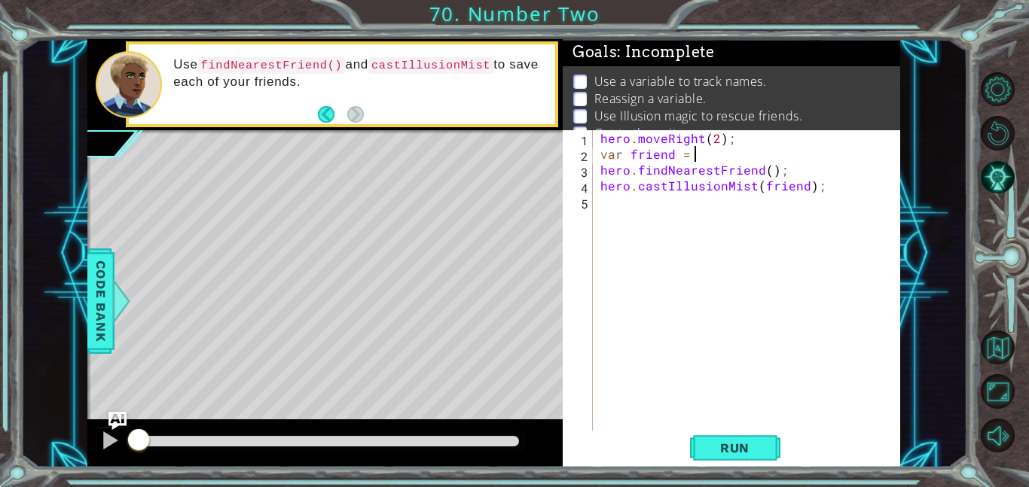
scroll to position [0, 0]
type textarea "var friend = he"
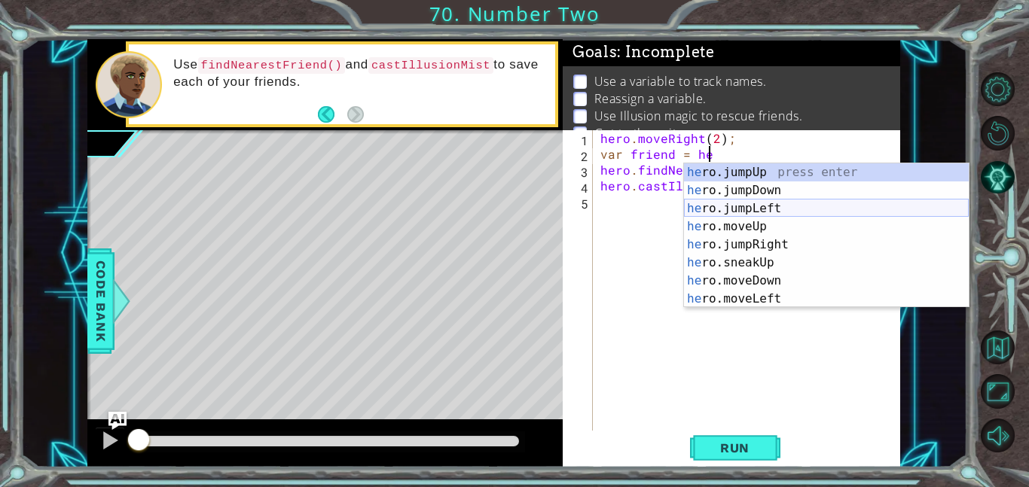
scroll to position [145, 0]
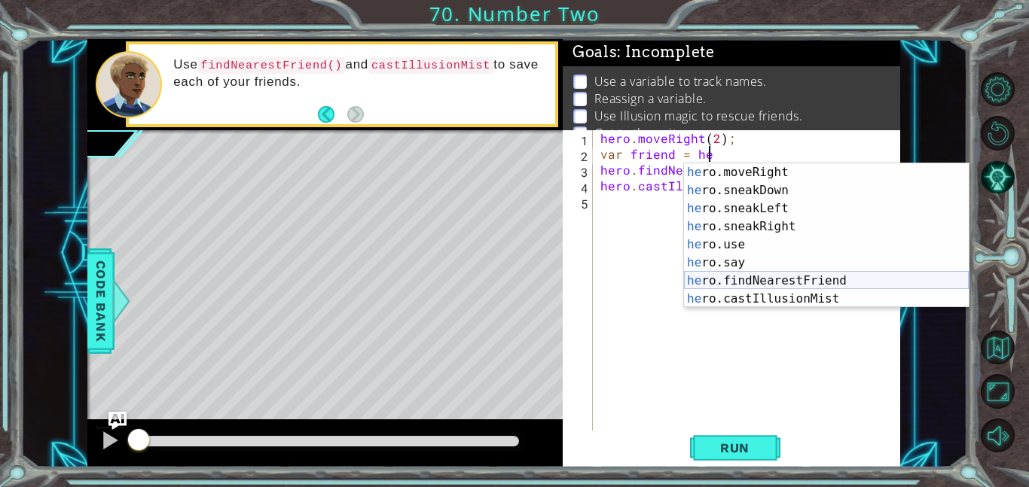
click at [782, 282] on div "he ro.moveRight press enter he ro.sneakDown press enter he ro.sneakLeft press e…" at bounding box center [826, 253] width 285 height 181
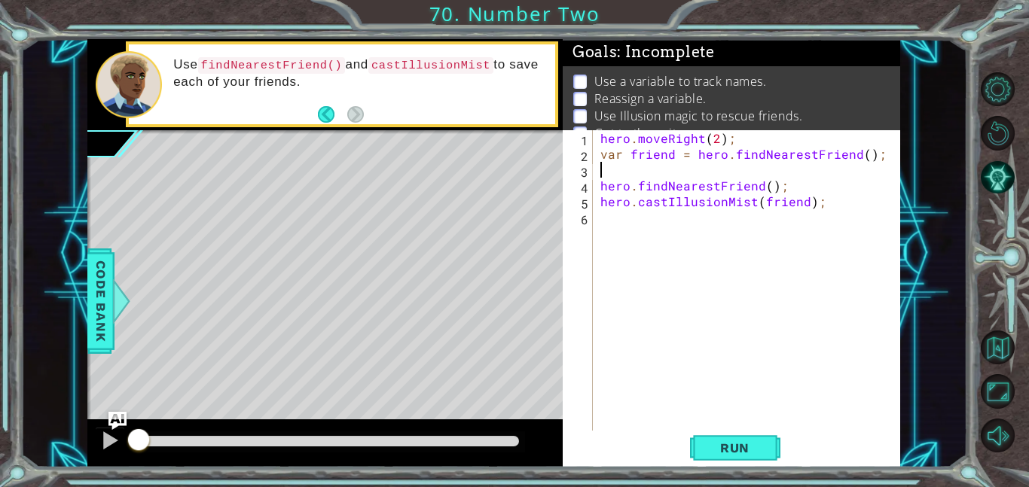
click at [878, 157] on div "hero . moveRight ( 2 ) ; var friend = hero . findNearestFriend ( ) ; hero . fin…" at bounding box center [750, 296] width 307 height 332
type textarea "var friend = hero.findNearestFriend();"
click at [657, 167] on div "hero . moveRight ( 2 ) ; var friend = hero . findNearestFriend ( ) ; hero . fin…" at bounding box center [750, 296] width 307 height 332
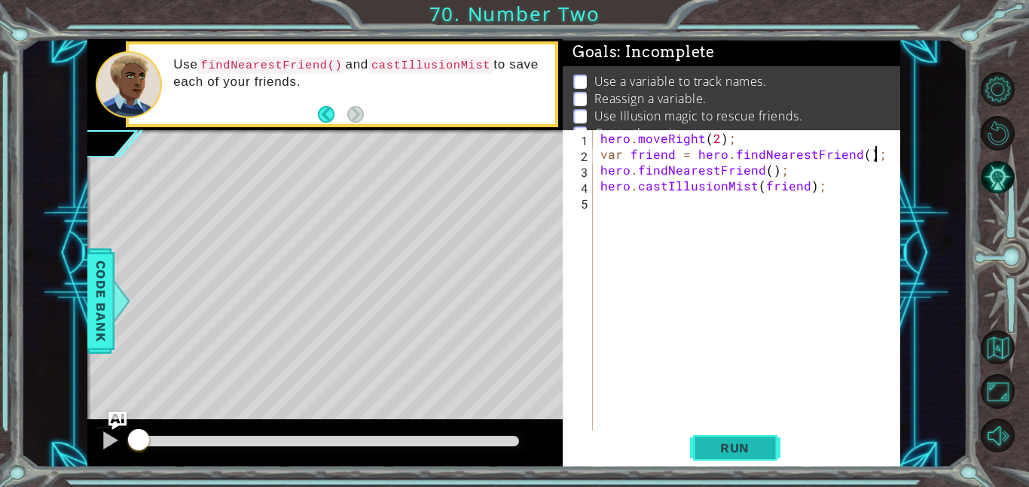
click at [718, 448] on span "Run" at bounding box center [734, 448] width 59 height 15
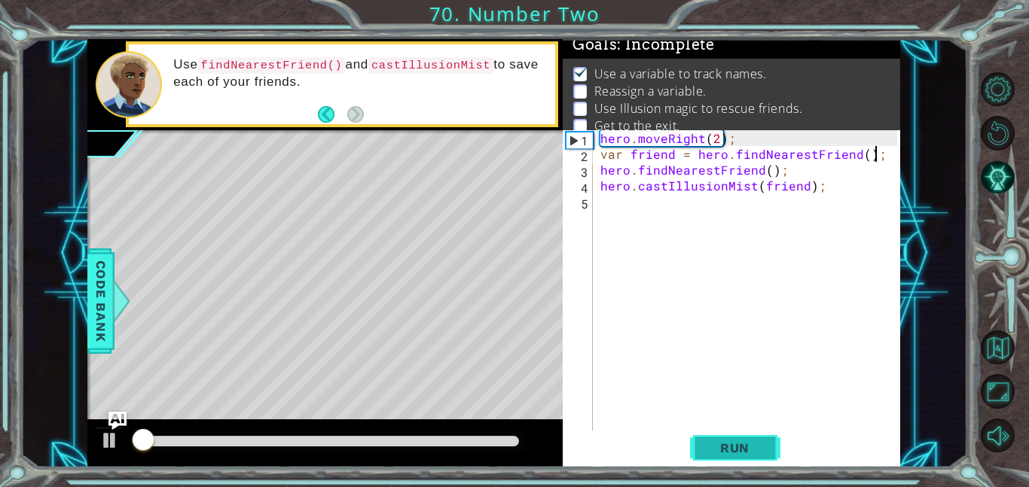
scroll to position [10, 0]
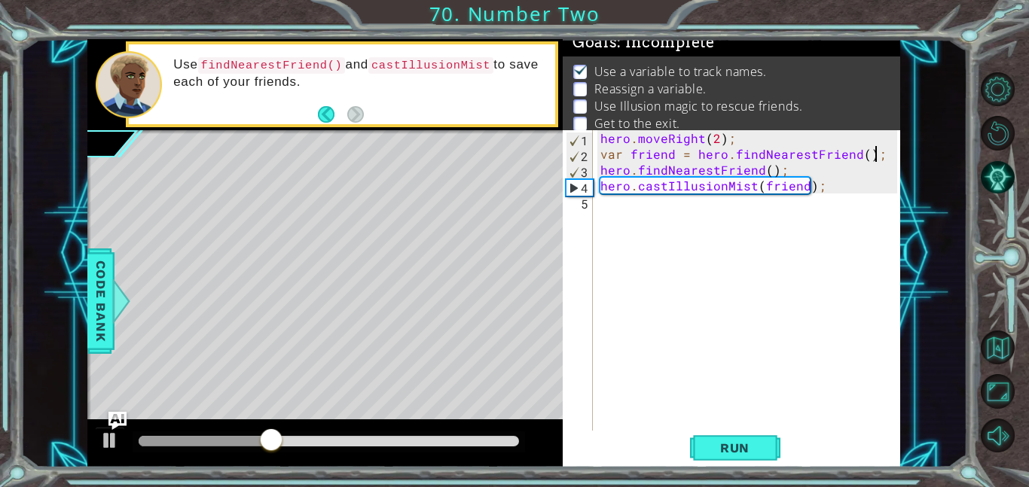
click at [784, 172] on div "hero . moveRight ( 2 ) ; var friend = hero . findNearestFriend ( ) ; hero . fin…" at bounding box center [750, 296] width 307 height 332
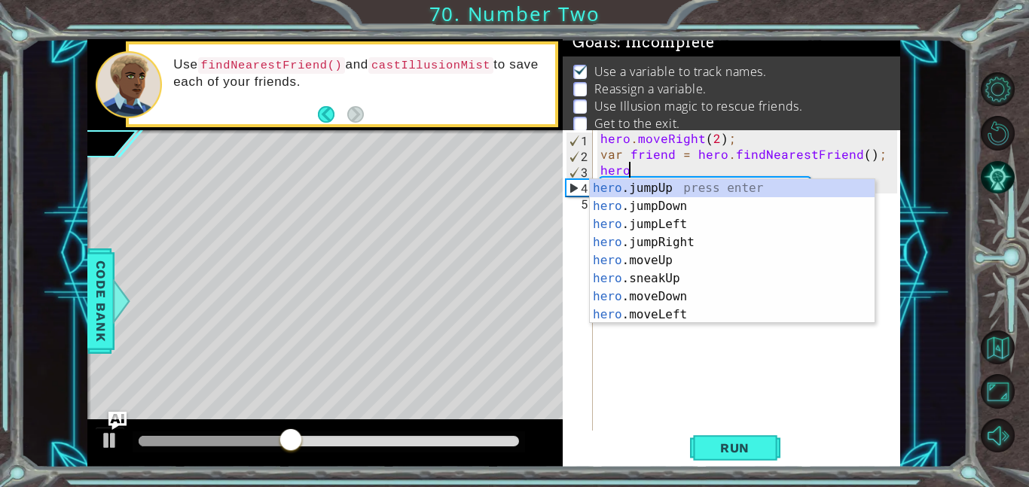
scroll to position [0, 0]
type textarea "h"
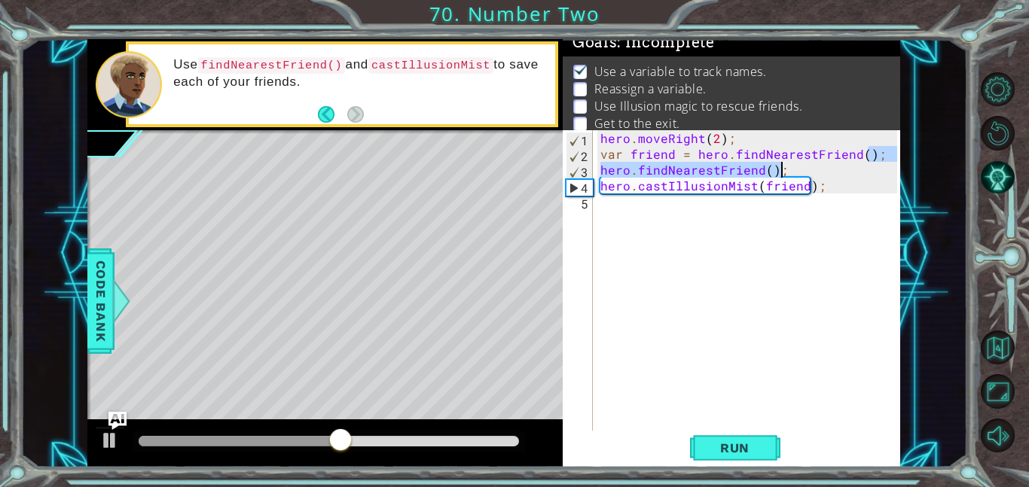
click at [786, 163] on div "hero . moveRight ( 2 ) ; var friend = hero . findNearestFriend ( ) ; hero . fin…" at bounding box center [747, 280] width 300 height 300
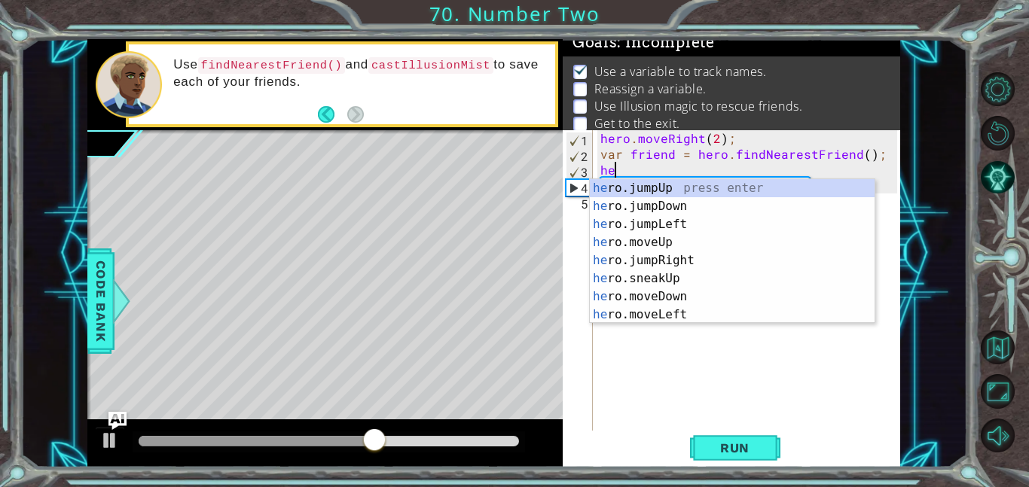
type textarea "h"
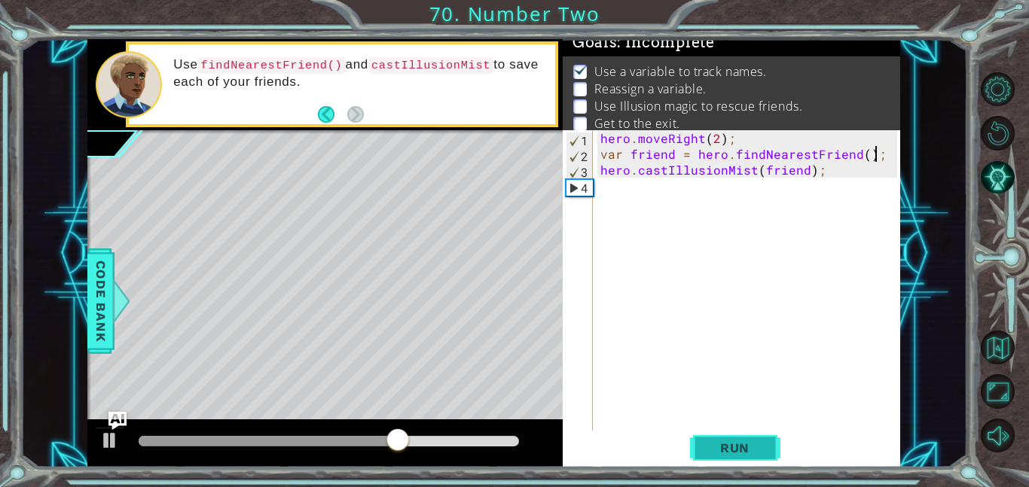
click at [740, 455] on button "Run" at bounding box center [735, 448] width 90 height 34
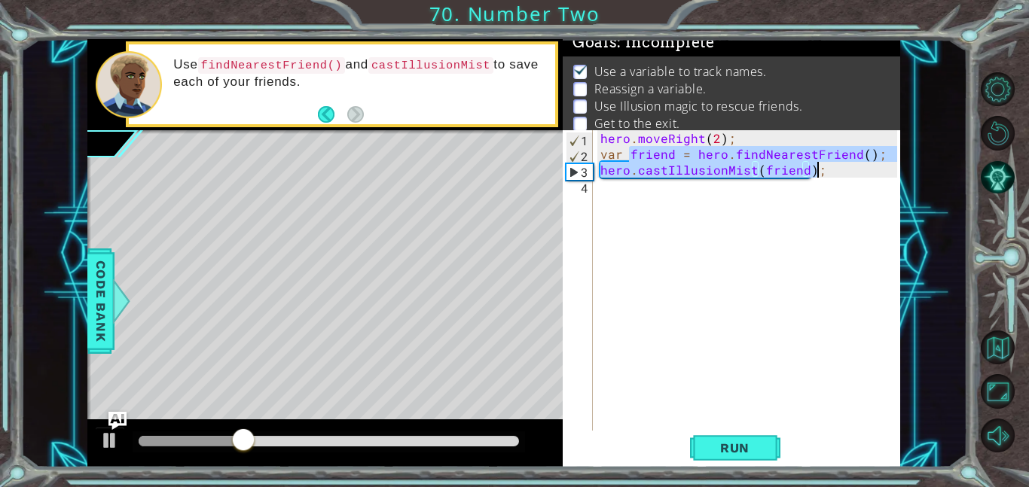
drag, startPoint x: 627, startPoint y: 157, endPoint x: 822, endPoint y: 170, distance: 194.8
click at [822, 170] on div "hero . moveRight ( 2 ) ; var friend = hero . findNearestFriend ( ) ; hero . cas…" at bounding box center [750, 296] width 307 height 332
type textarea "var friend = hero.findNearestFriend(); hero.castIllusionMist(friend);"
click at [604, 193] on div "hero . moveRight ( 2 ) ; var friend = hero . findNearestFriend ( ) ; hero . cas…" at bounding box center [750, 296] width 307 height 332
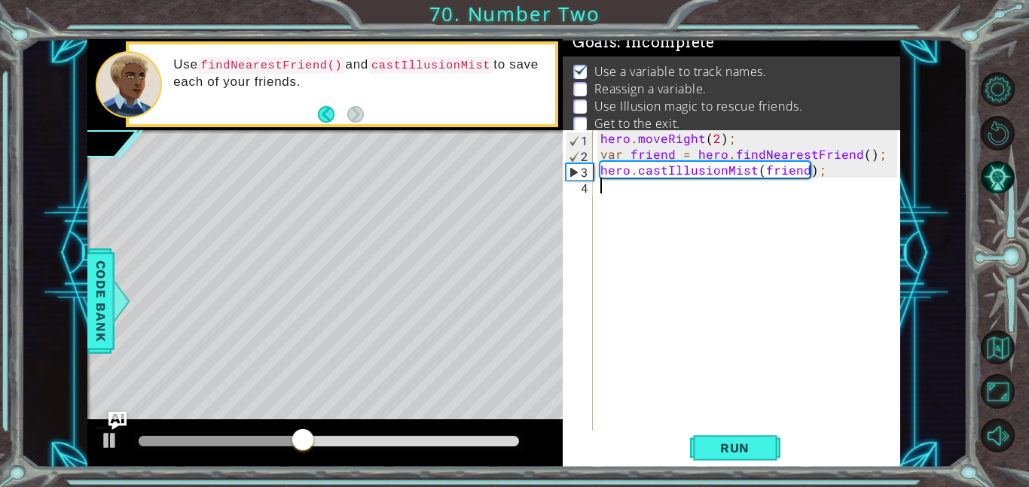
paste textarea "hero.castIllusionMist(friend);"
type textarea "hero.castIllusionMist(friend);"
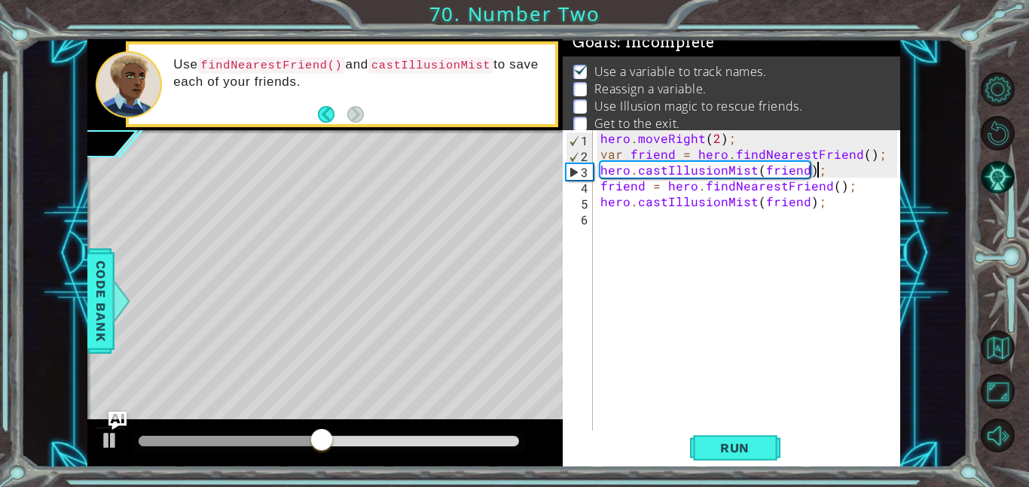
click at [822, 172] on div "hero . moveRight ( 2 ) ; var friend = hero . findNearestFriend ( ) ; hero . cas…" at bounding box center [750, 296] width 307 height 332
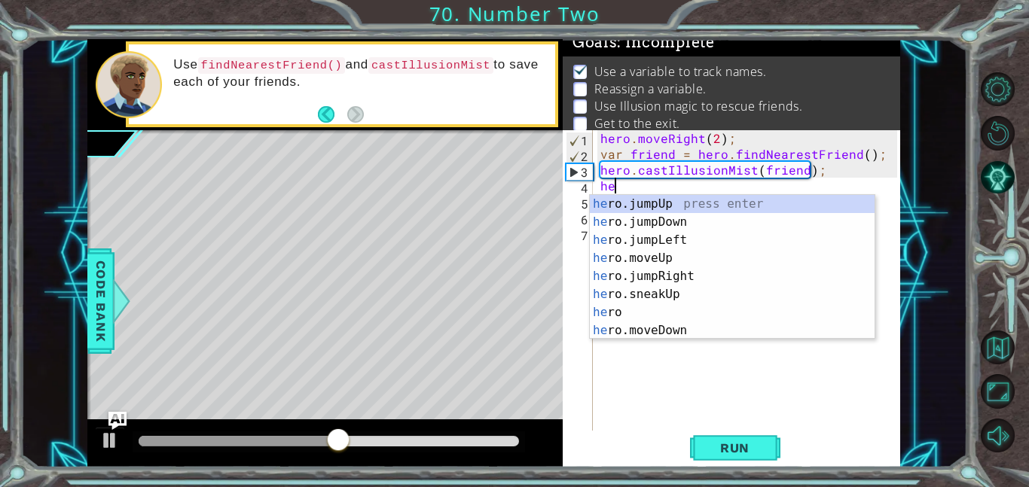
type textarea "hero"
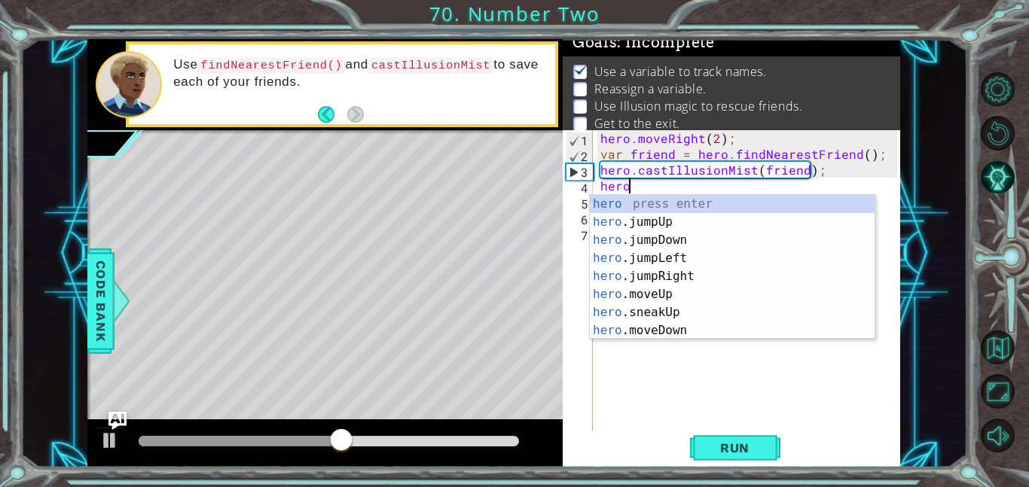
scroll to position [0, 1]
click at [799, 275] on div "hero press enter hero .jumpUp press enter hero .jumpDown press enter hero .jump…" at bounding box center [732, 285] width 285 height 181
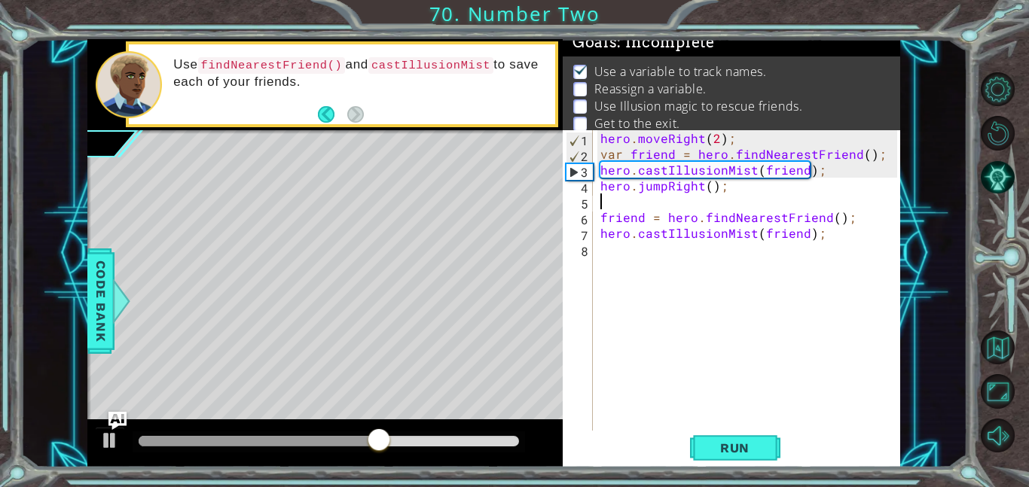
scroll to position [0, 0]
type textarea "hero.jumpRight();"
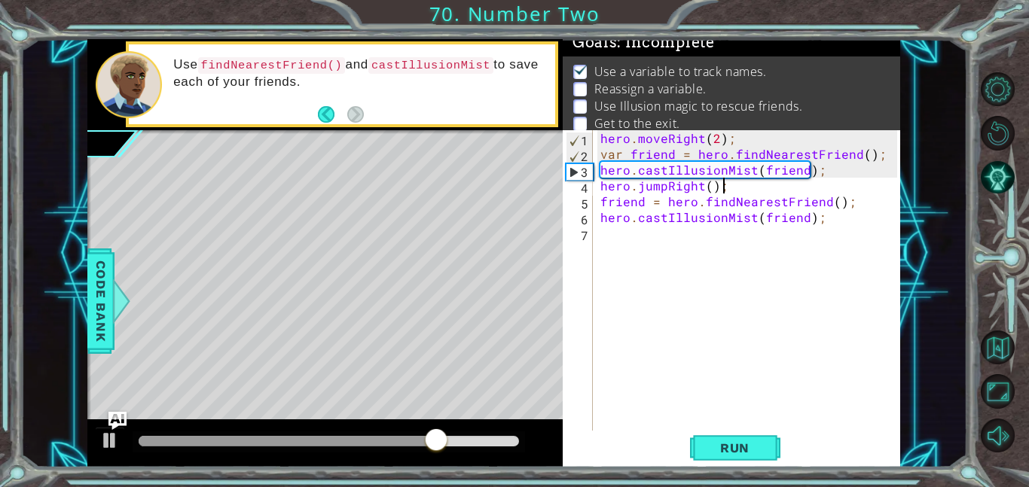
click at [616, 243] on div "hero . moveRight ( 2 ) ; var friend = hero . findNearestFriend ( ) ; hero . cas…" at bounding box center [750, 296] width 307 height 332
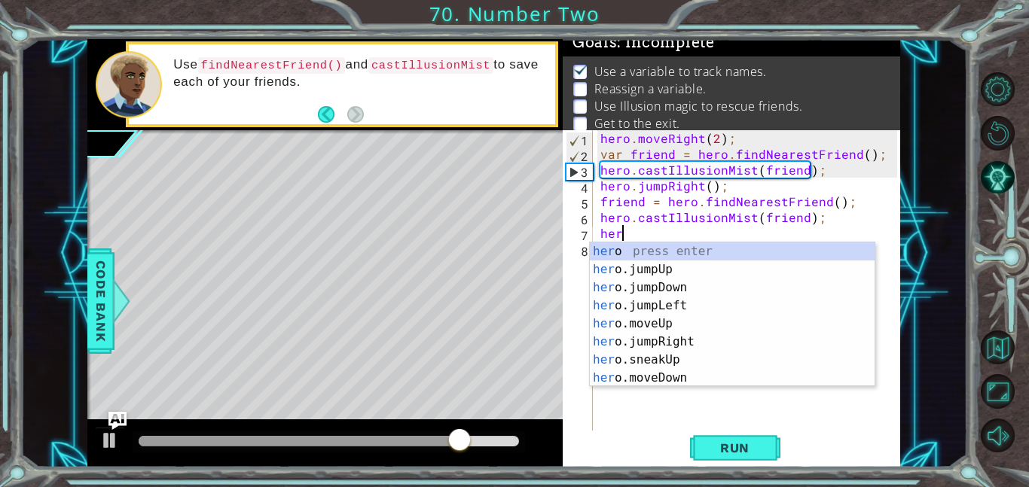
type textarea "hero"
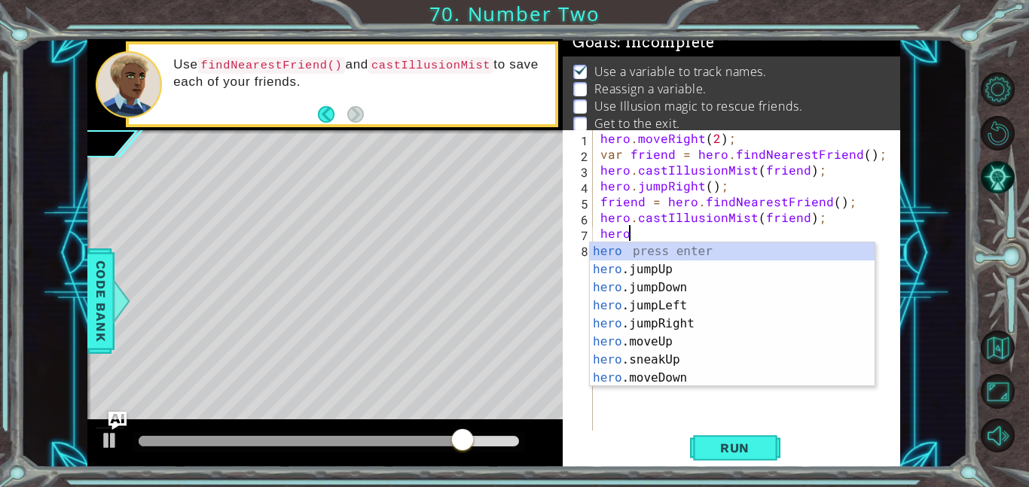
scroll to position [0, 1]
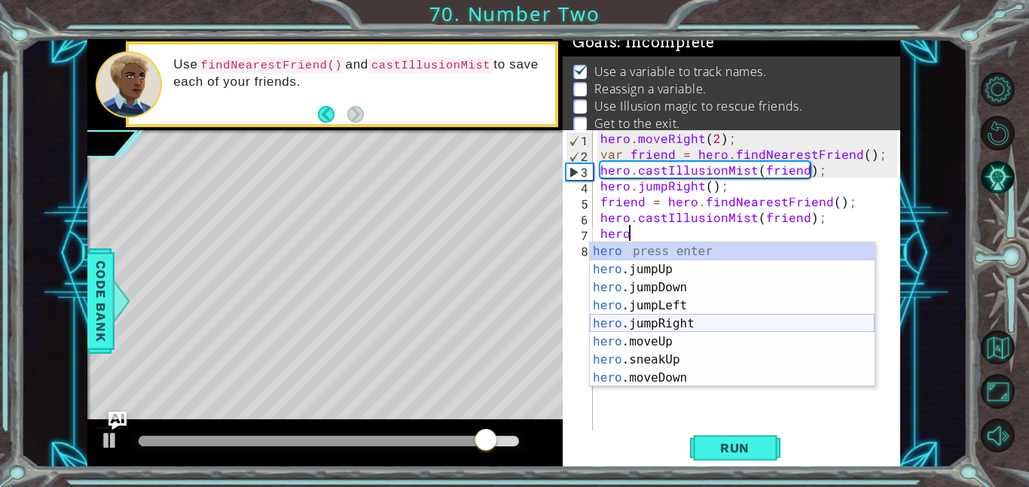
click at [661, 321] on div "hero press enter hero .jumpUp press enter hero .jumpDown press enter hero .jump…" at bounding box center [732, 333] width 285 height 181
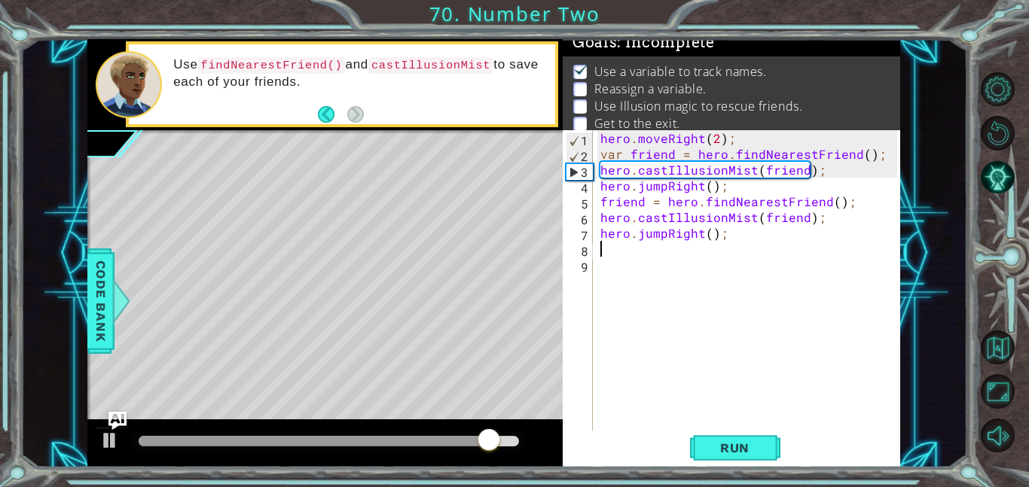
scroll to position [0, 0]
click at [746, 450] on span "Run" at bounding box center [734, 448] width 59 height 15
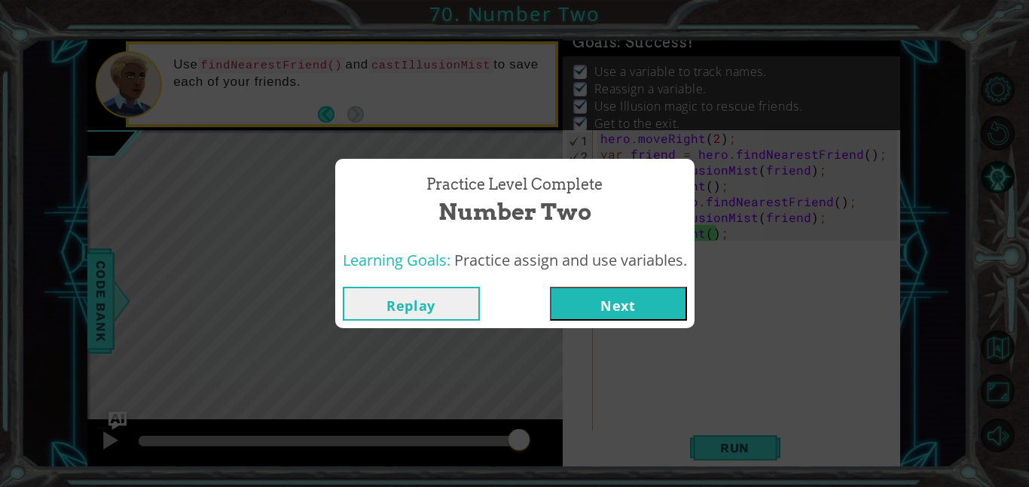
click at [608, 301] on button "Next" at bounding box center [618, 304] width 137 height 34
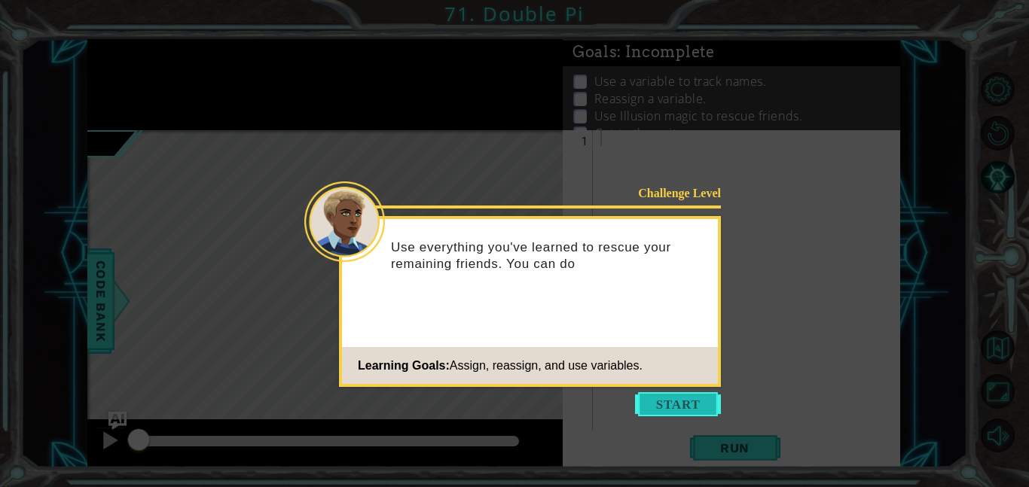
click at [684, 398] on button "Start" at bounding box center [678, 404] width 86 height 24
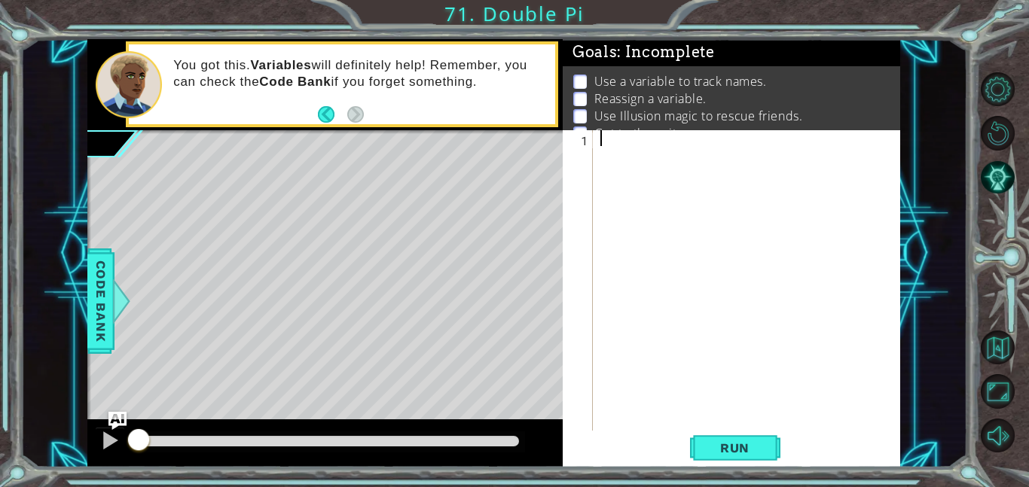
scroll to position [20, 0]
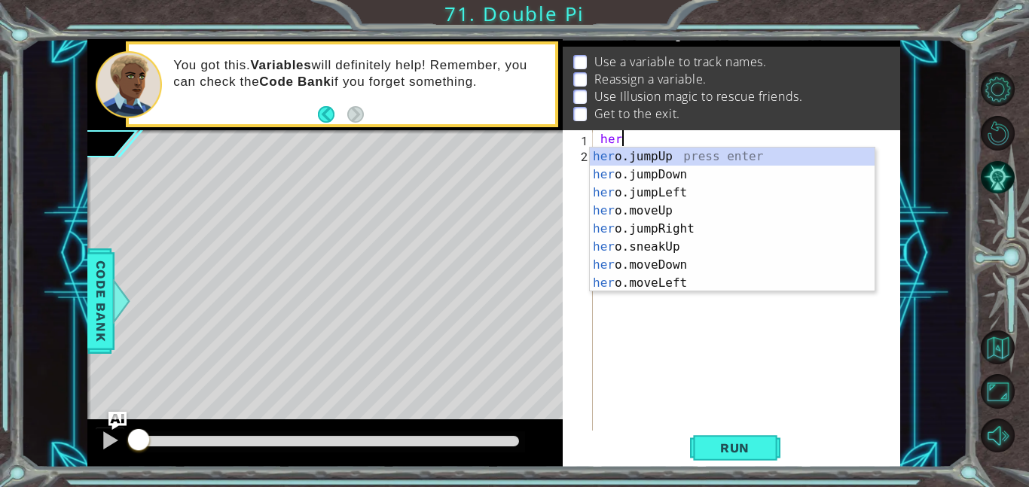
type textarea "hero"
click at [652, 155] on div "hero .jumpUp press enter hero .jumpDown press enter hero .jumpLeft press enter …" at bounding box center [732, 238] width 285 height 181
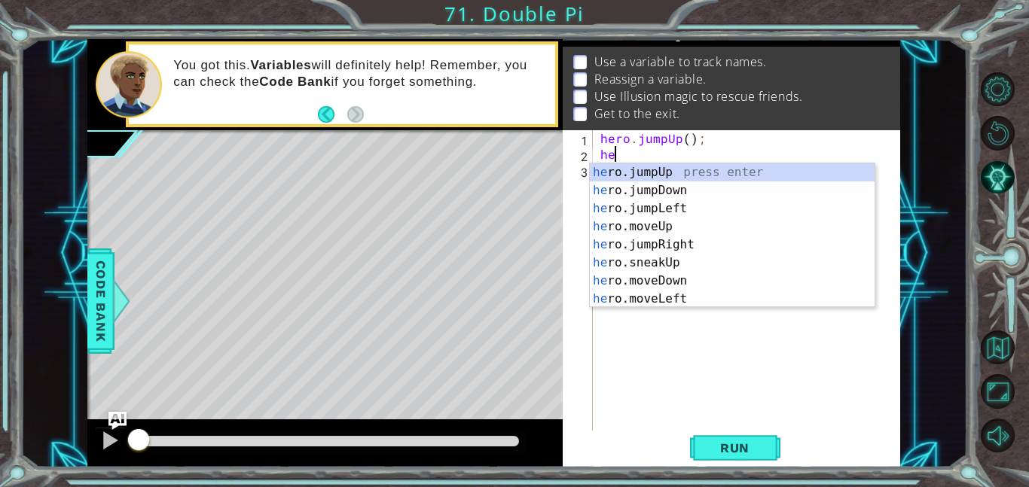
type textarea "hero"
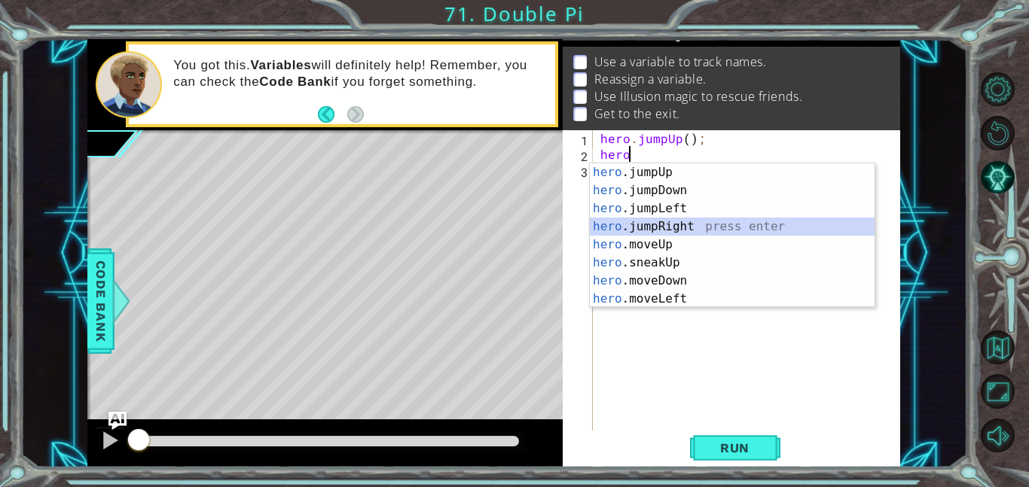
click at [694, 226] on div "hero .jumpUp press enter hero .jumpDown press enter hero .jumpLeft press enter …" at bounding box center [732, 253] width 285 height 181
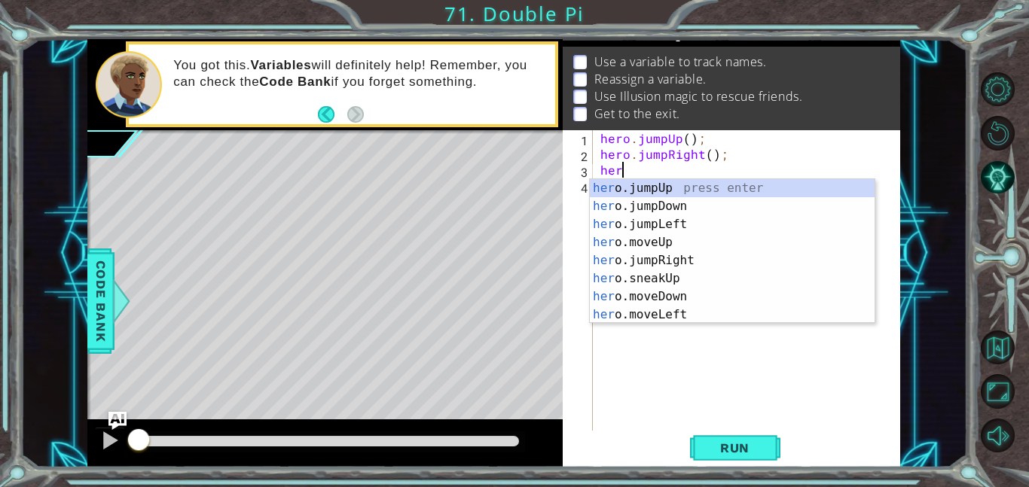
type textarea "hero"
click at [691, 208] on div "hero .jumpUp press enter hero .jumpDown press enter hero .jumpLeft press enter …" at bounding box center [732, 269] width 285 height 181
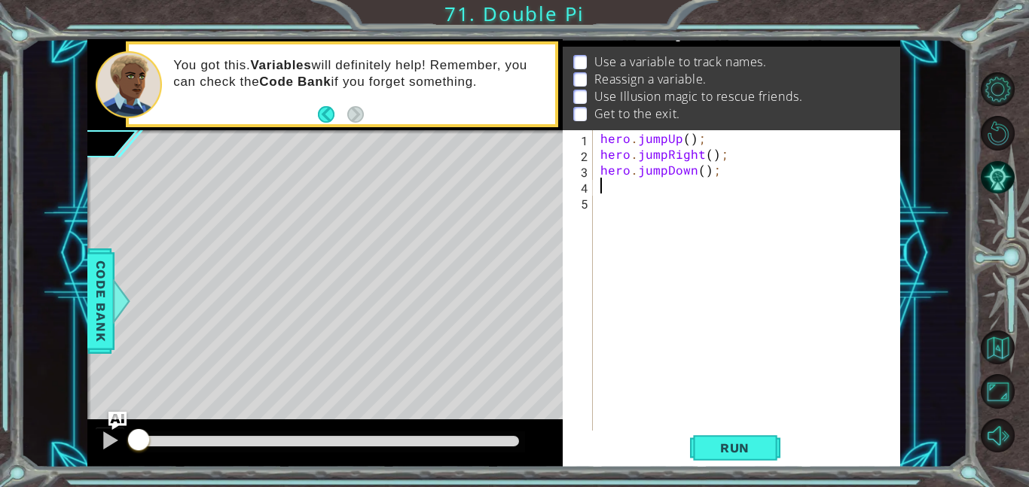
scroll to position [0, 0]
type textarea "h"
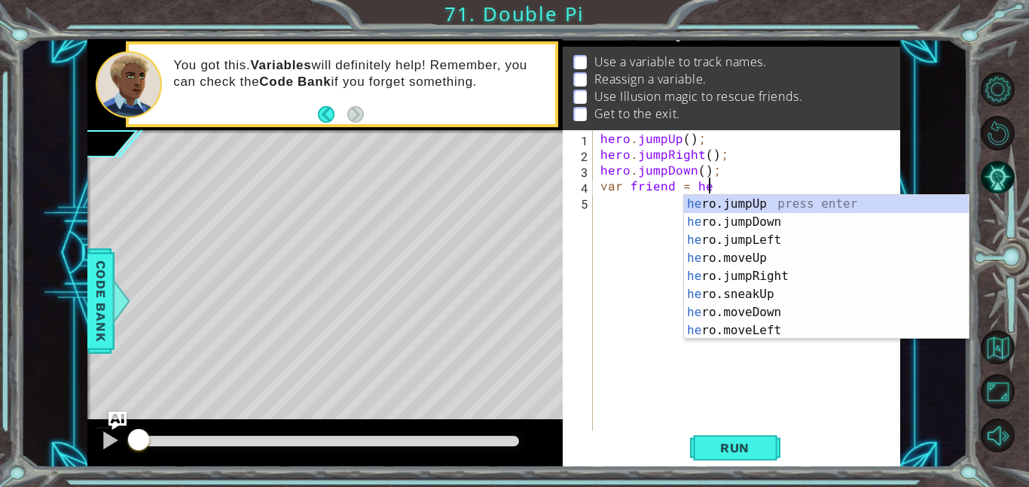
type textarea "var friend = hero"
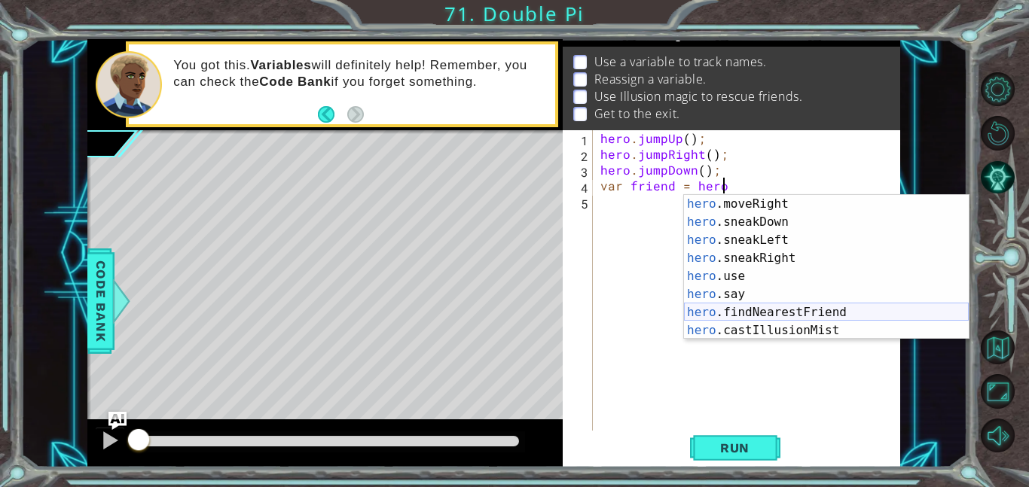
click at [793, 307] on div "hero .moveRight press enter hero .sneakDown press enter hero .sneakLeft press e…" at bounding box center [826, 285] width 285 height 181
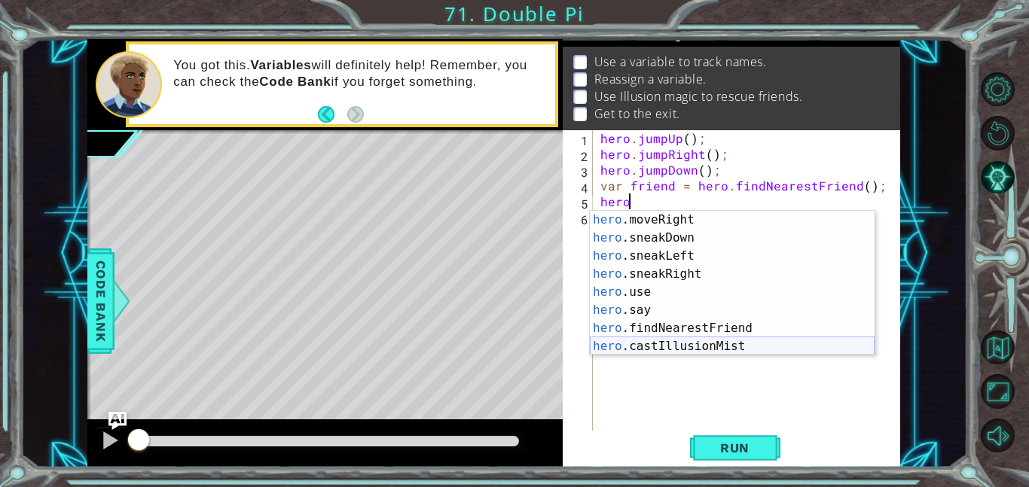
click at [734, 344] on div "hero .moveRight press enter hero .sneakDown press enter hero .sneakLeft press e…" at bounding box center [732, 301] width 285 height 181
type textarea "hero.castIllusionMist(friend);"
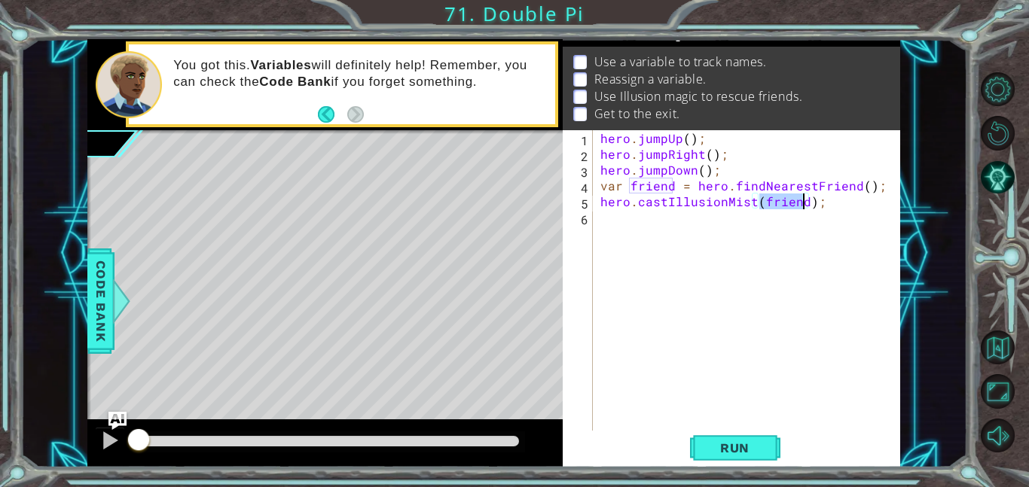
click at [728, 304] on div "hero . jumpUp ( ) ; hero . jumpRight ( ) ; hero . jumpDown ( ) ; var friend = h…" at bounding box center [750, 296] width 307 height 332
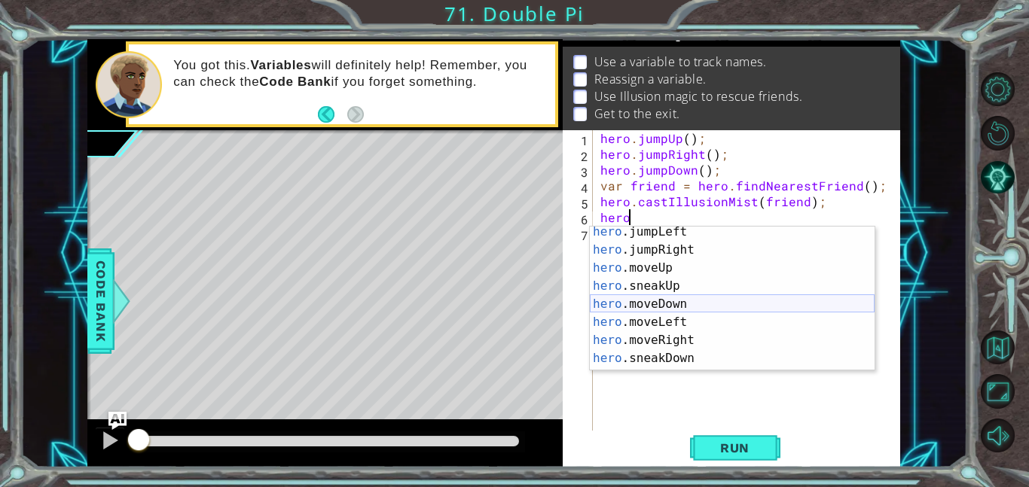
scroll to position [38, 0]
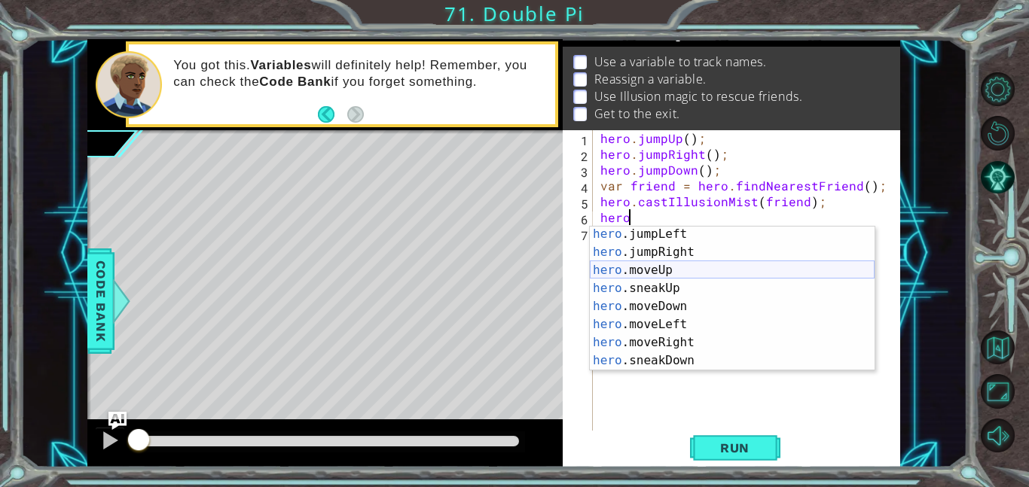
click at [697, 272] on div "hero .jumpLeft press enter hero .jumpRight press enter hero .moveUp press enter…" at bounding box center [732, 315] width 285 height 181
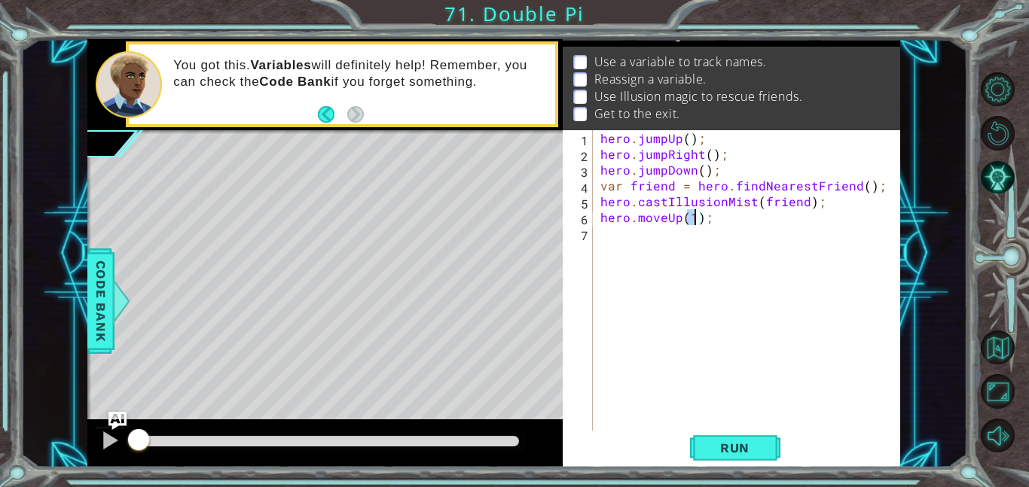
type textarea "hero.moveUp(4);"
click at [642, 246] on div "hero . jumpUp ( ) ; hero . jumpRight ( ) ; hero . jumpDown ( ) ; var friend = h…" at bounding box center [750, 296] width 307 height 332
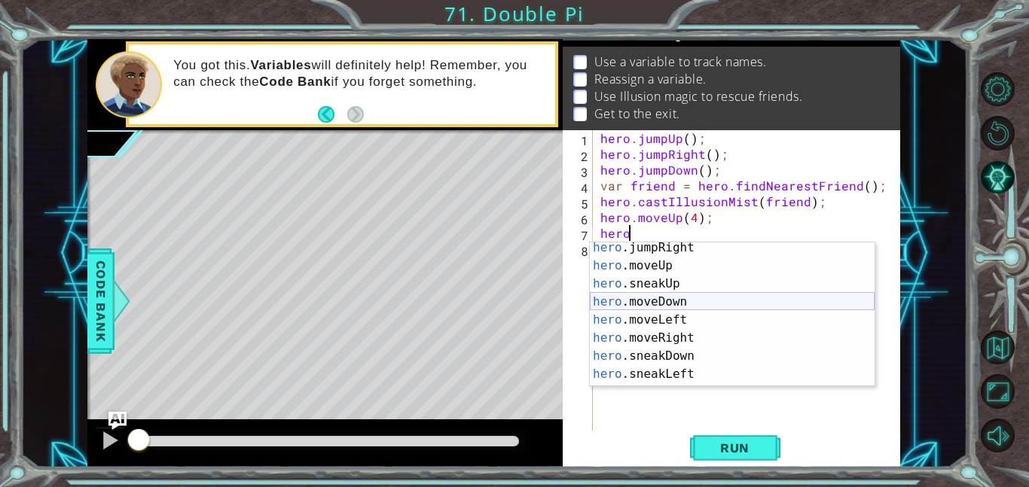
scroll to position [59, 0]
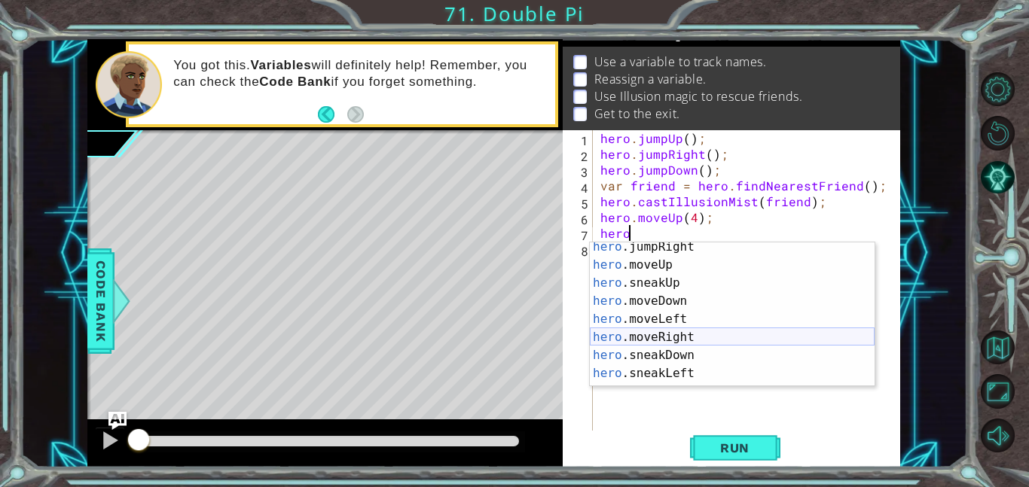
click at [688, 334] on div "hero .jumpRight press enter hero .moveUp press enter hero .sneakUp press enter …" at bounding box center [732, 328] width 285 height 181
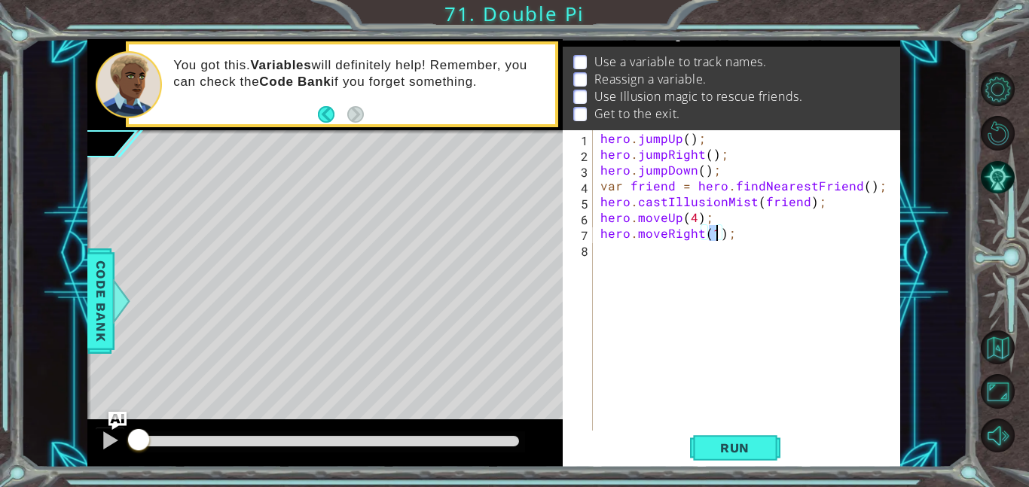
type textarea "hero.moveRight(4);"
click at [641, 270] on div "hero . jumpUp ( ) ; hero . jumpRight ( ) ; hero . jumpDown ( ) ; var friend = h…" at bounding box center [750, 296] width 307 height 332
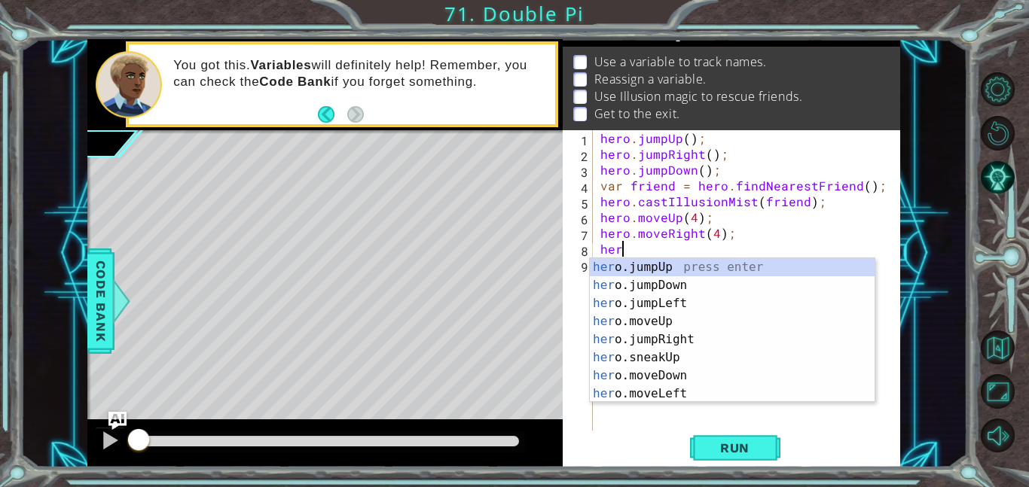
scroll to position [0, 1]
click at [656, 376] on div "hero .jumpUp press enter hero .jumpDown press enter hero .jumpLeft press enter …" at bounding box center [732, 348] width 285 height 181
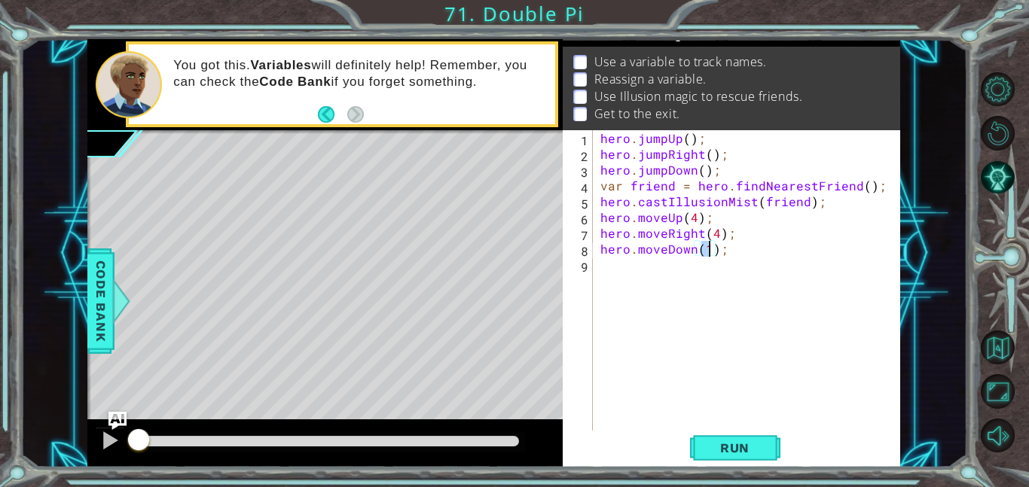
scroll to position [0, 7]
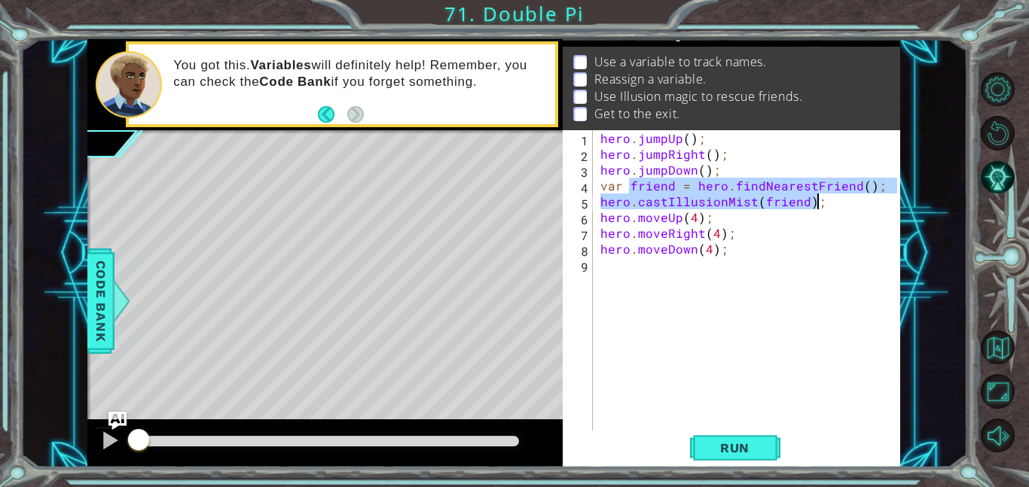
drag, startPoint x: 629, startPoint y: 188, endPoint x: 820, endPoint y: 200, distance: 191.6
click at [820, 200] on div "hero . jumpUp ( ) ; hero . jumpRight ( ) ; hero . jumpDown ( ) ; var friend = h…" at bounding box center [750, 296] width 307 height 332
type textarea "var friend = hero.findNearestFriend(); hero.castIllusionMist(friend);"
click at [607, 268] on div "hero . jumpUp ( ) ; hero . jumpRight ( ) ; hero . jumpDown ( ) ; var friend = h…" at bounding box center [750, 296] width 307 height 332
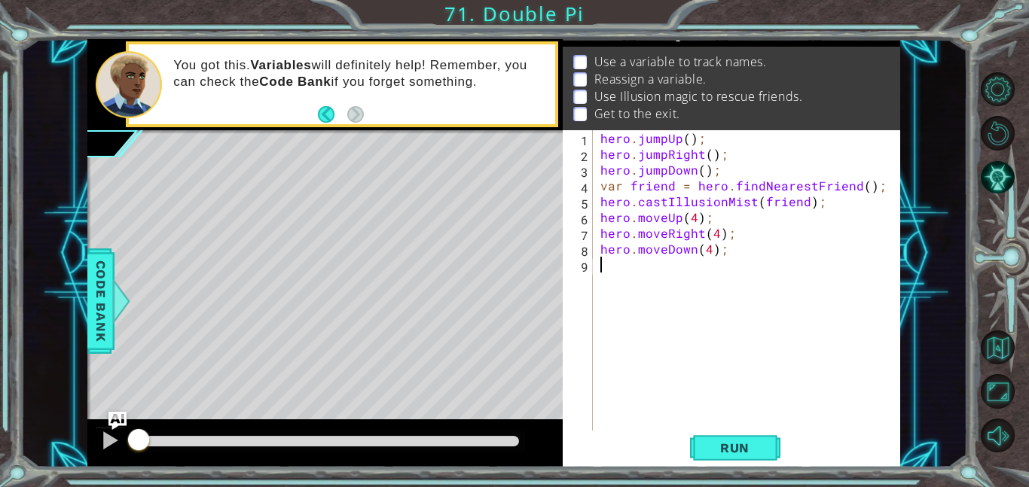
scroll to position [0, 0]
paste textarea "hero.castIllusionMist(friend);"
type textarea "hero.castIllusionMist(friend);"
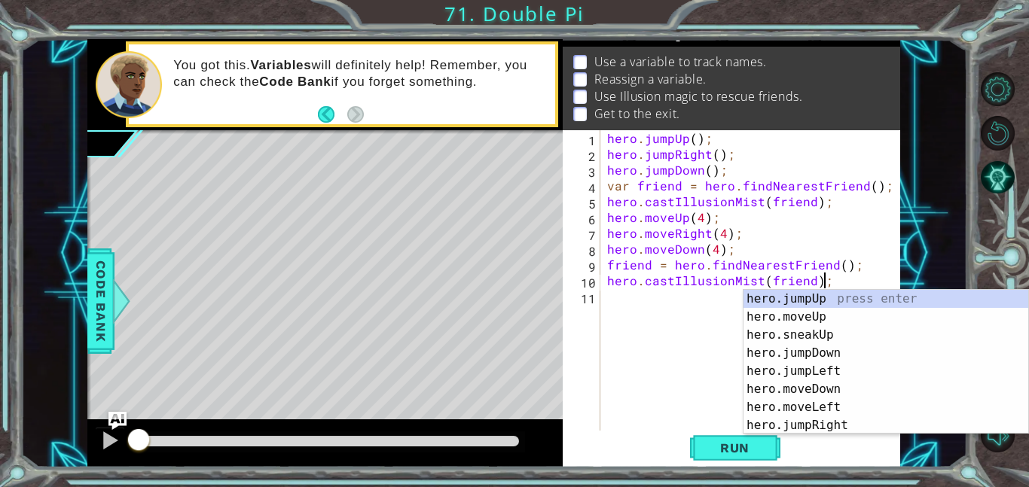
click at [624, 305] on div "hero . jumpUp ( ) ; hero . jumpRight ( ) ; hero . jumpDown ( ) ; var friend = h…" at bounding box center [754, 296] width 300 height 332
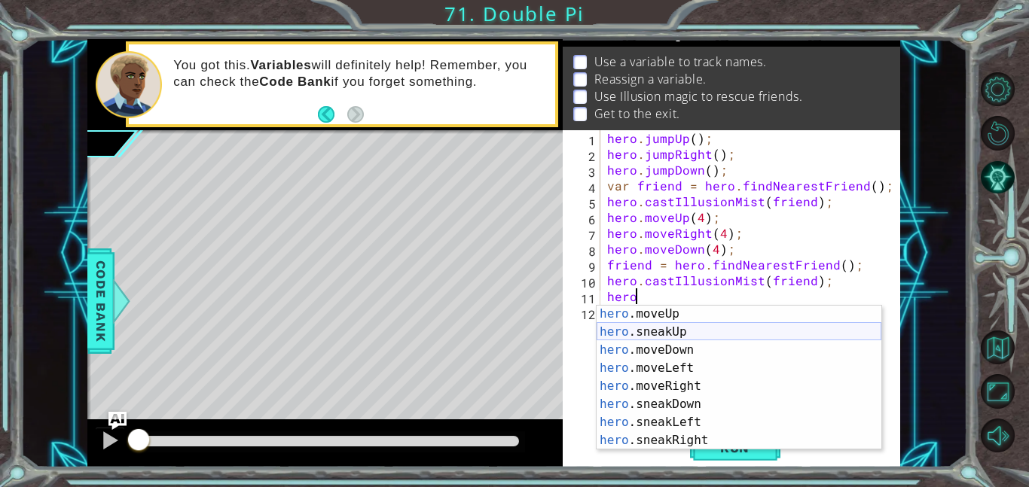
scroll to position [73, 0]
click at [652, 383] on div "hero .moveUp press enter hero .sneakUp press enter hero .moveDown press enter h…" at bounding box center [738, 395] width 285 height 181
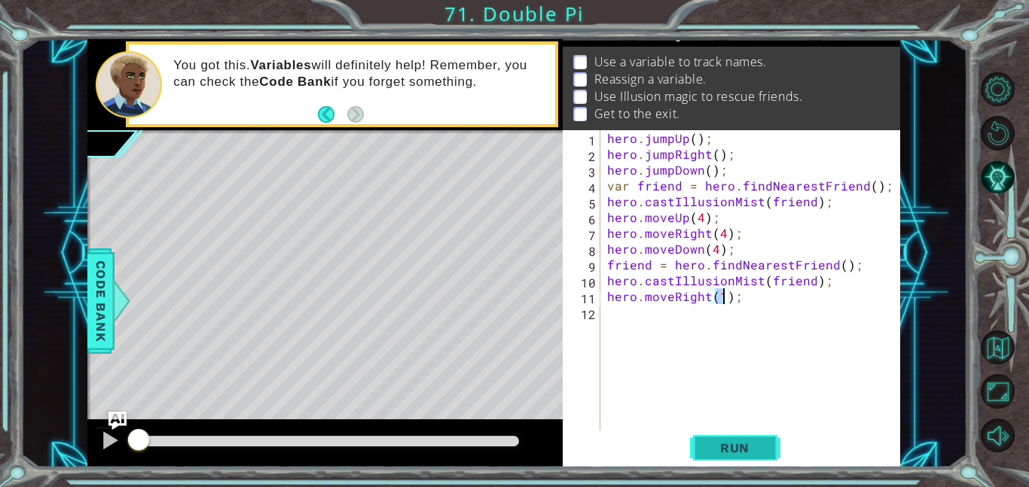
click at [732, 441] on span "Run" at bounding box center [734, 448] width 59 height 15
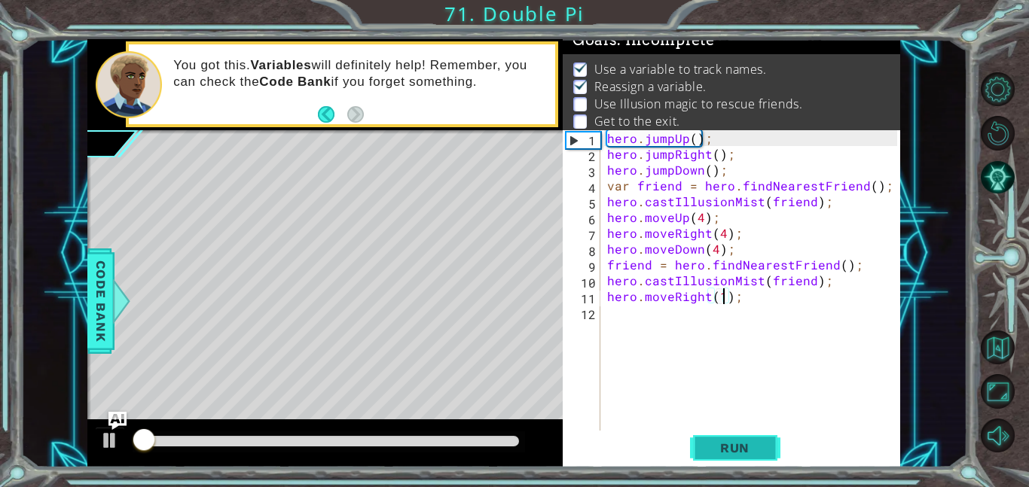
scroll to position [10, 0]
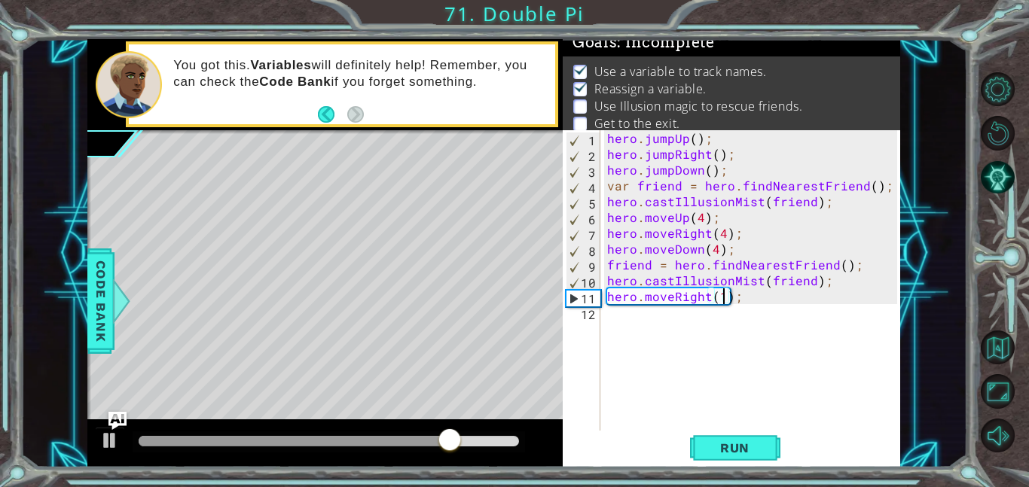
click at [721, 234] on div "hero . jumpUp ( ) ; hero . jumpRight ( ) ; hero . jumpDown ( ) ; var friend = h…" at bounding box center [754, 296] width 300 height 332
click at [701, 217] on div "hero . jumpUp ( ) ; hero . jumpRight ( ) ; hero . jumpDown ( ) ; var friend = h…" at bounding box center [754, 296] width 300 height 332
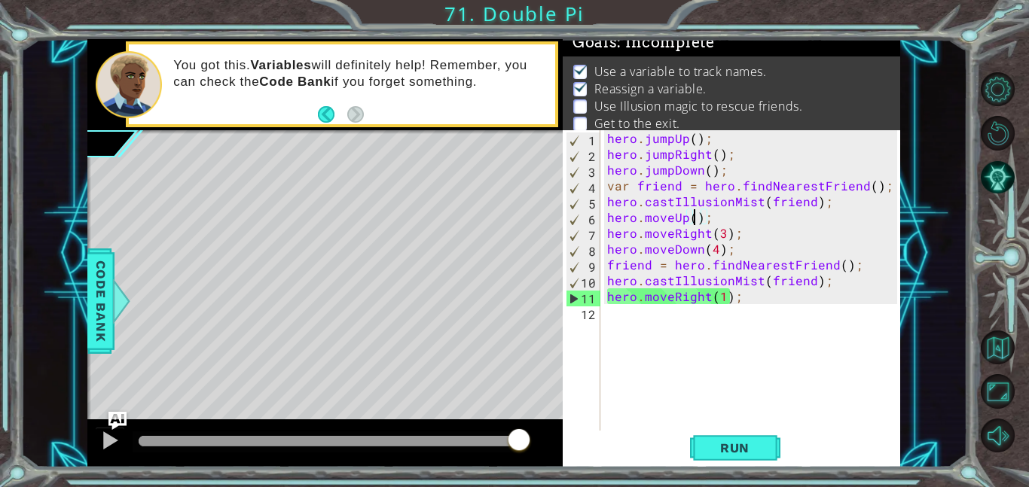
scroll to position [0, 5]
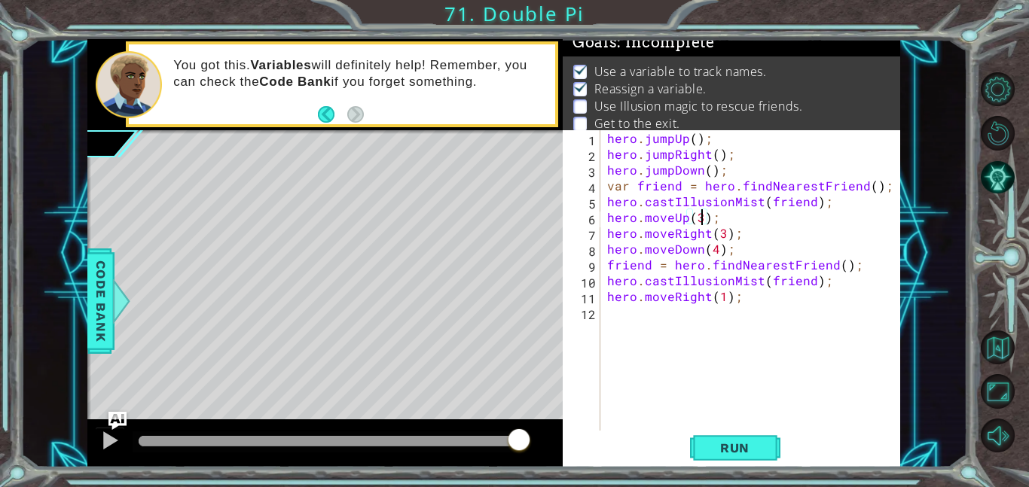
click at [713, 256] on div "hero . jumpUp ( ) ; hero . jumpRight ( ) ; hero . jumpDown ( ) ; var friend = h…" at bounding box center [754, 296] width 300 height 332
type textarea "hero.moveDown(3);"
click at [692, 449] on button "Run" at bounding box center [735, 448] width 90 height 34
